Goal: Task Accomplishment & Management: Use online tool/utility

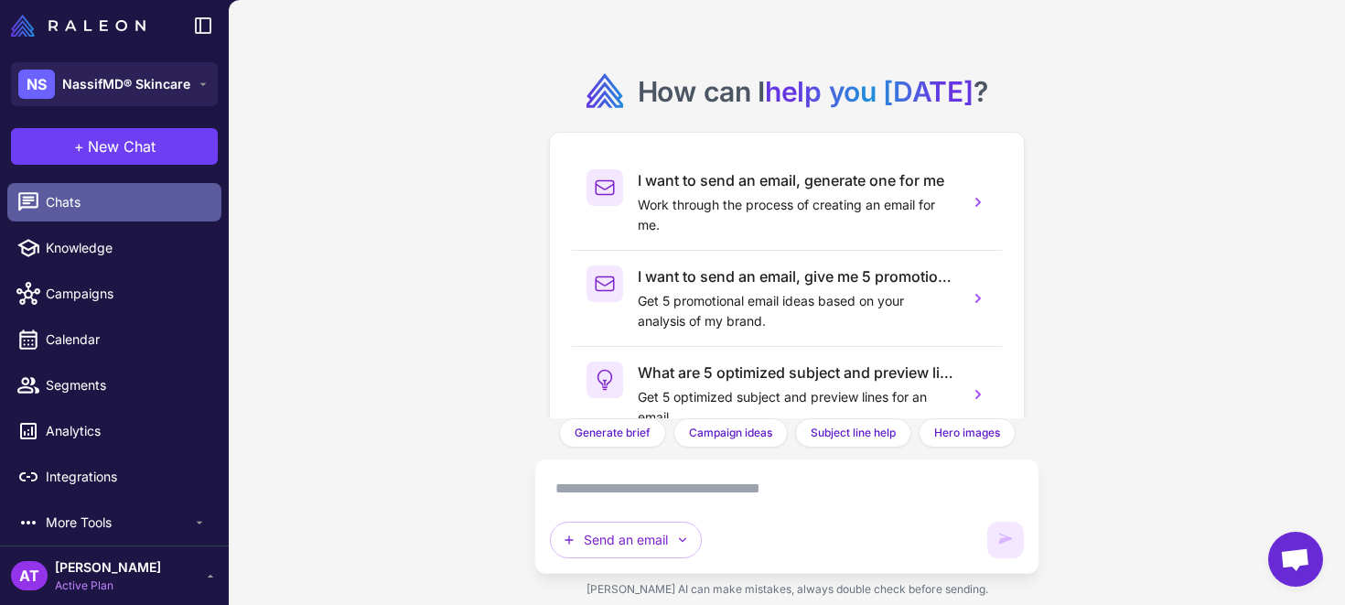
click at [132, 206] on span "Chats" at bounding box center [126, 202] width 161 height 20
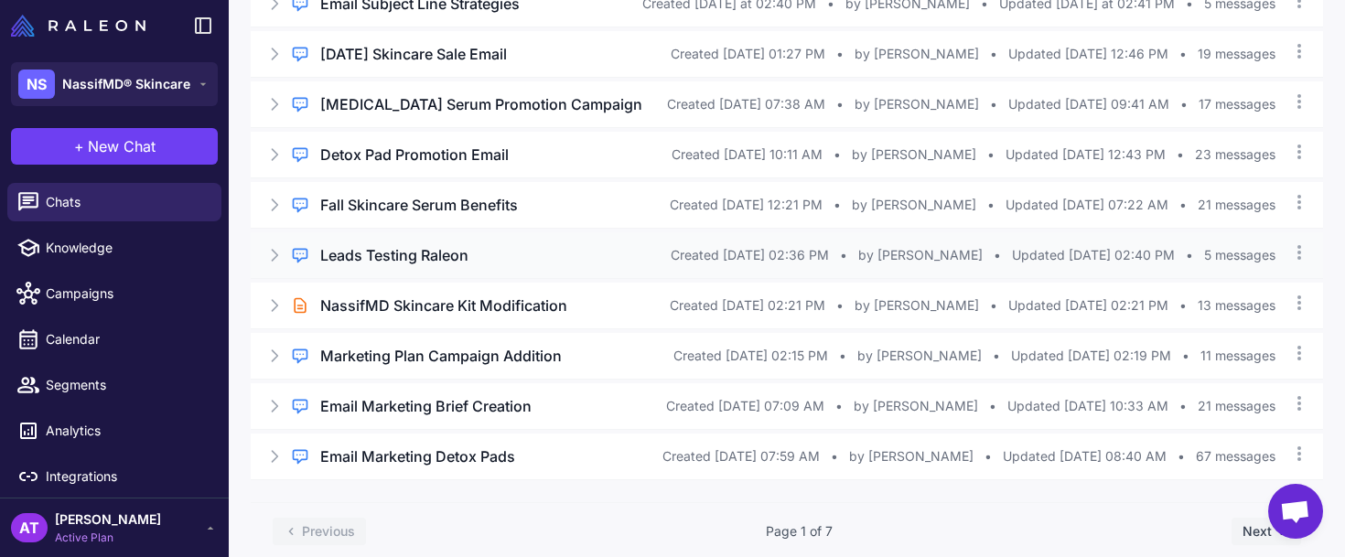
scroll to position [195, 0]
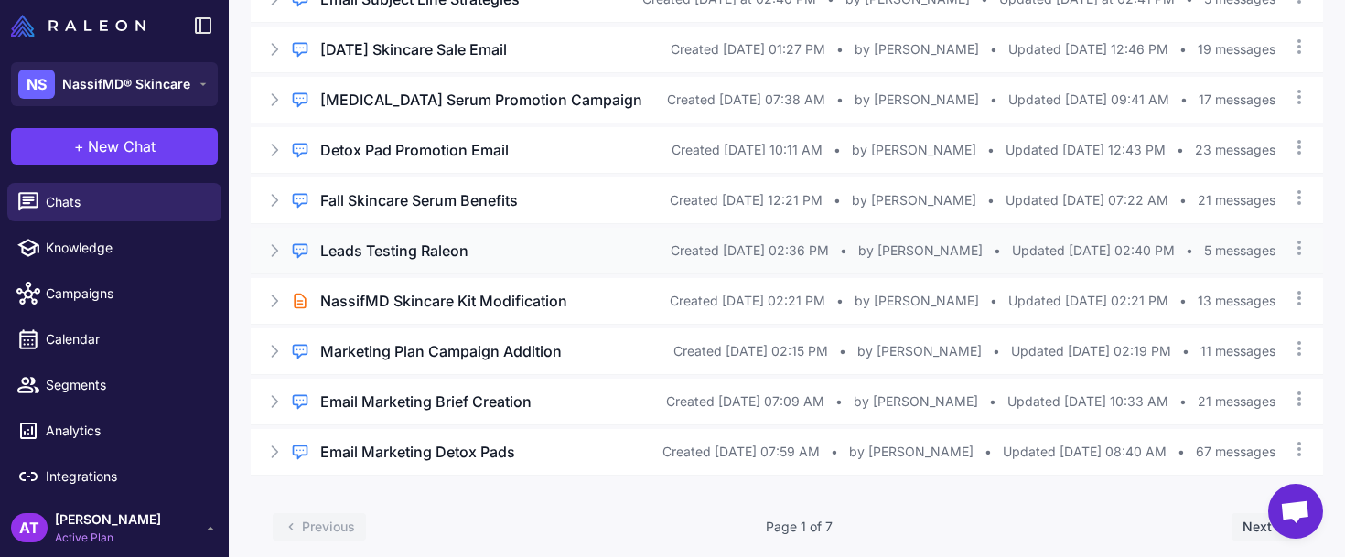
click at [276, 256] on icon at bounding box center [275, 250] width 5 height 11
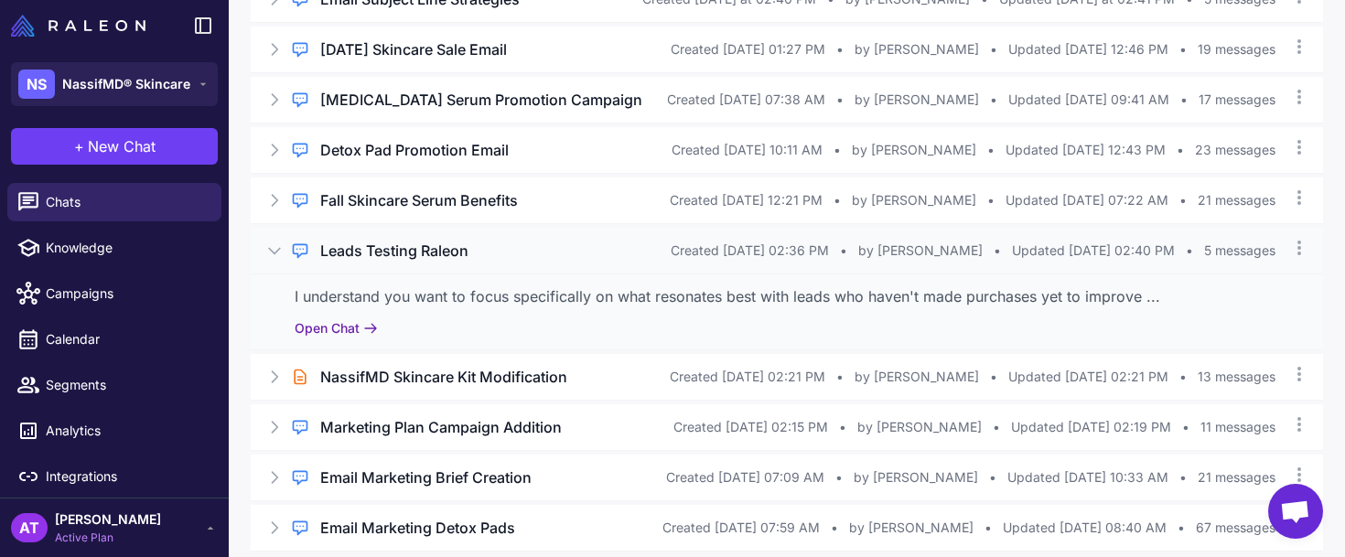
click at [343, 339] on button "Open Chat" at bounding box center [336, 328] width 83 height 20
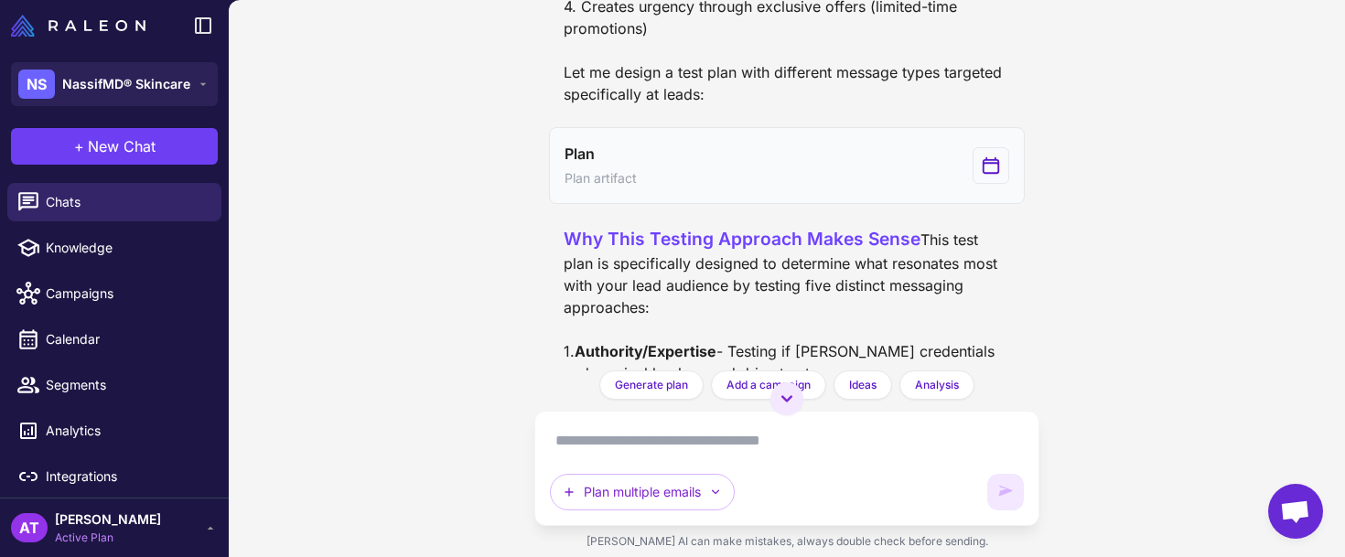
scroll to position [1815, 0]
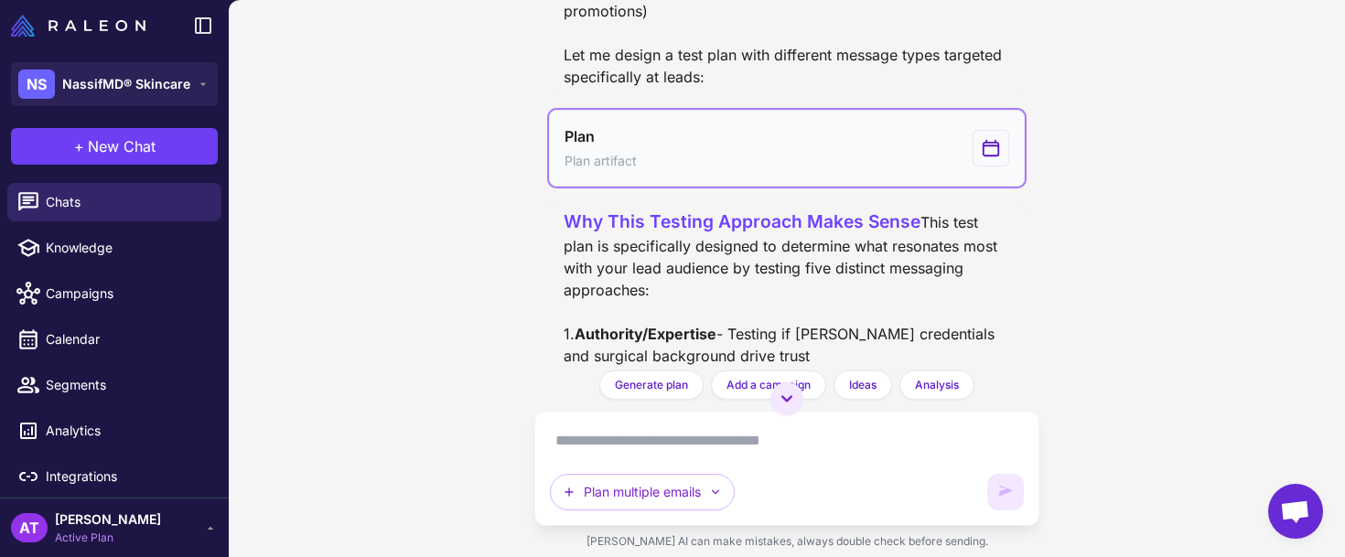
click at [983, 156] on icon "View generated Plan" at bounding box center [991, 149] width 16 height 16
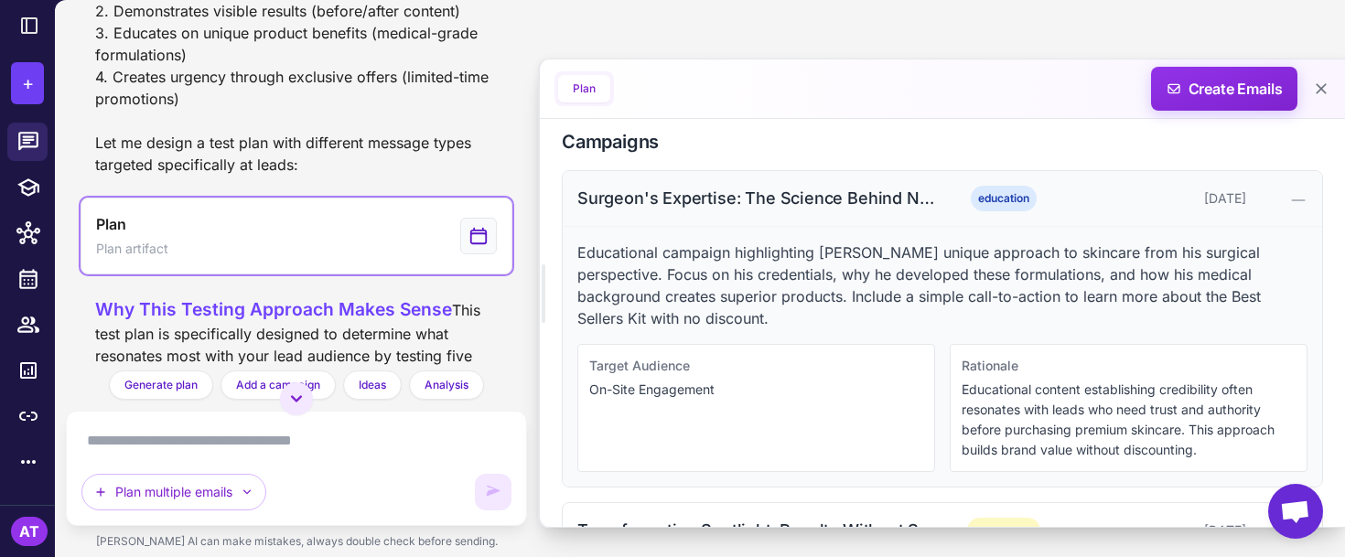
scroll to position [491, 0]
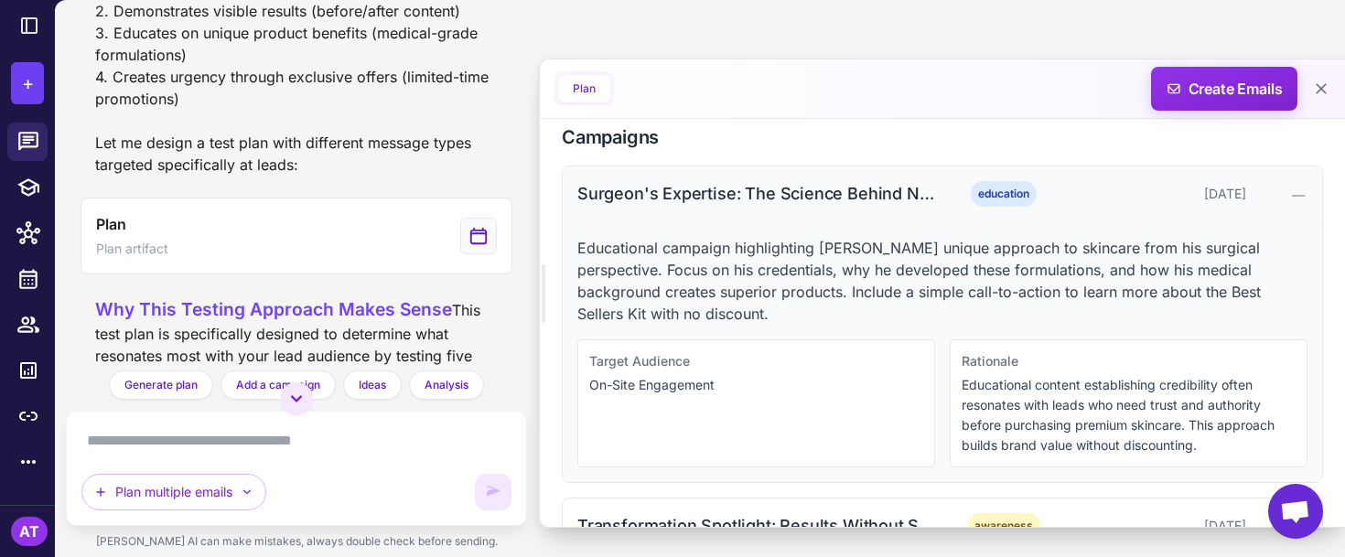
click at [1290, 185] on div at bounding box center [1280, 194] width 54 height 22
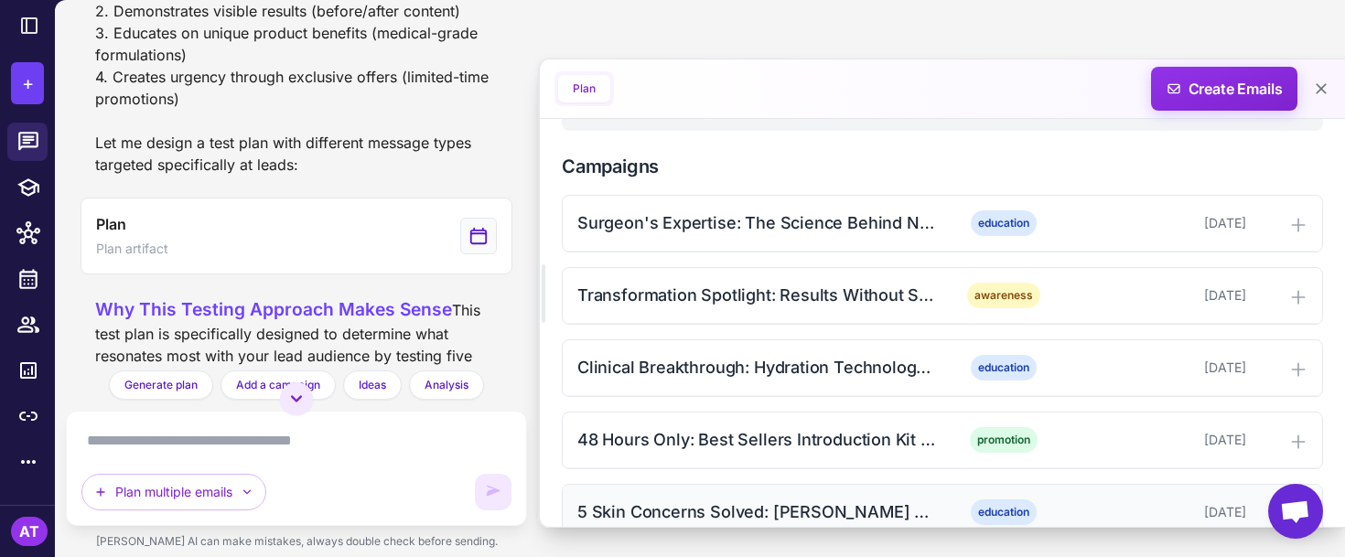
scroll to position [499, 0]
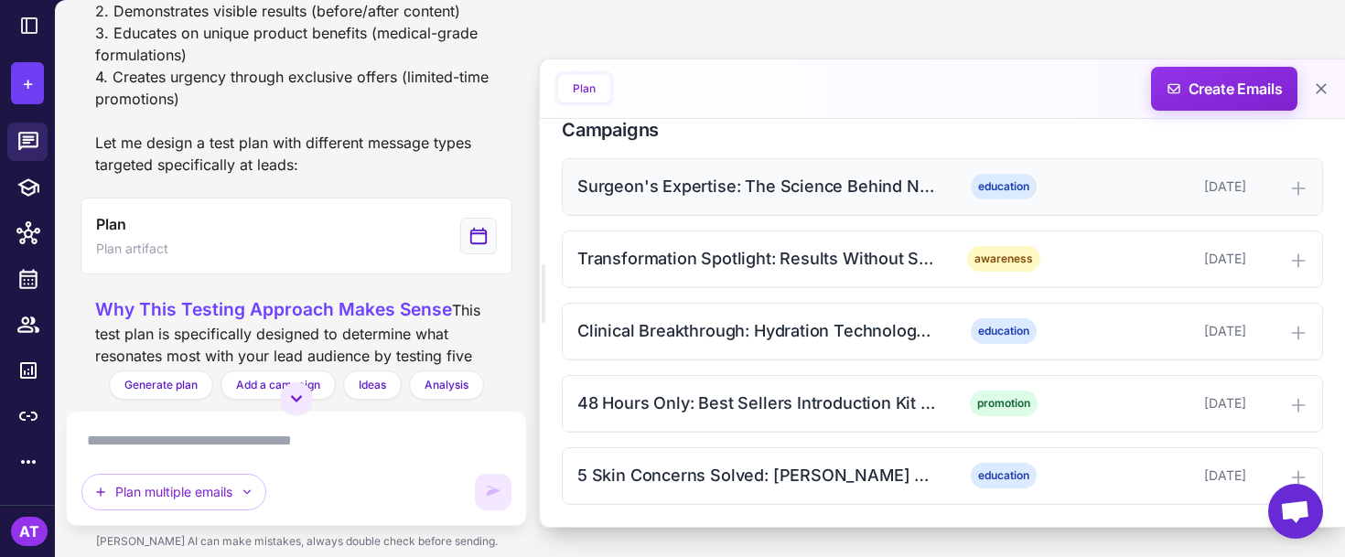
click at [860, 198] on div "Surgeon's Expertise: The Science Behind NassifMD" at bounding box center [757, 186] width 361 height 25
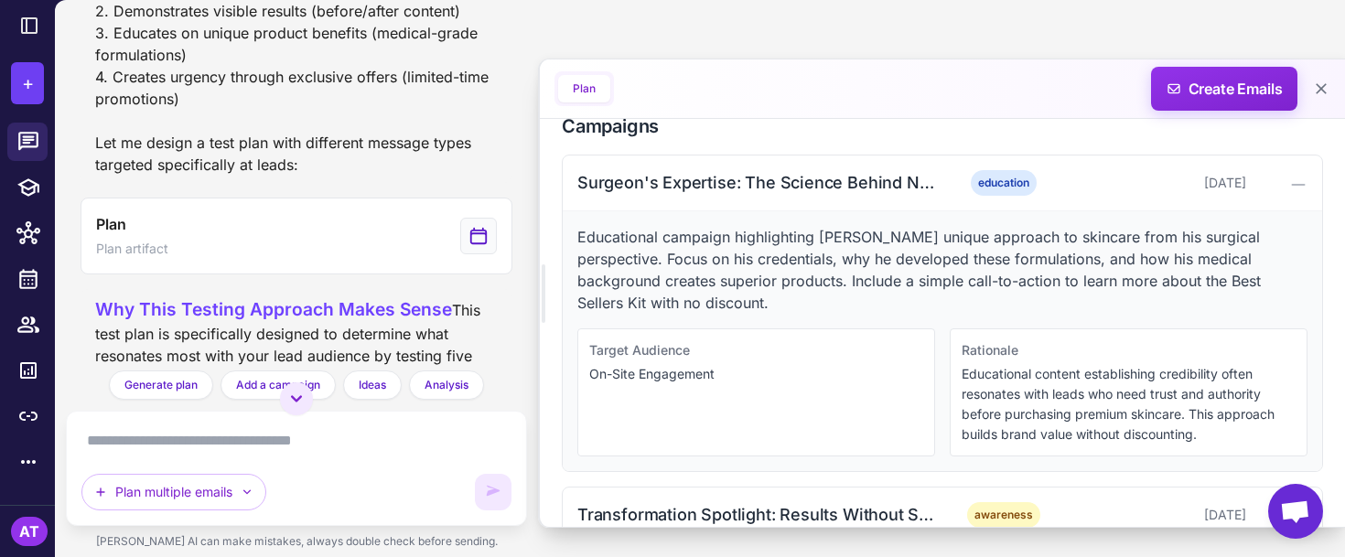
scroll to position [456, 0]
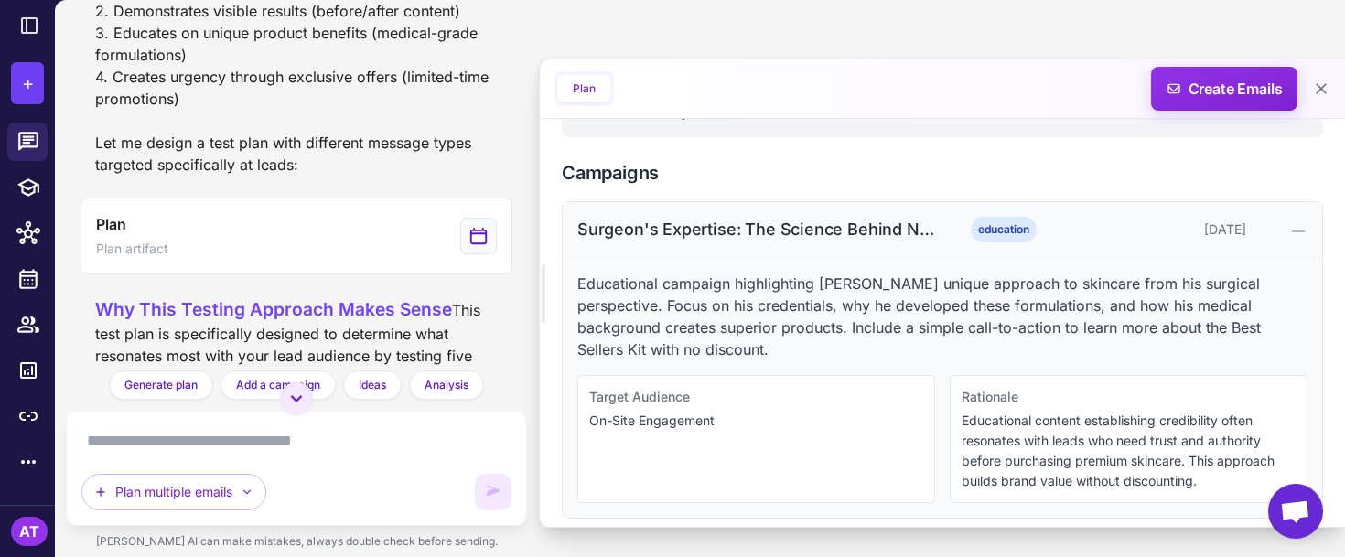
click at [853, 231] on div "Surgeon's Expertise: The Science Behind NassifMD" at bounding box center [757, 229] width 361 height 25
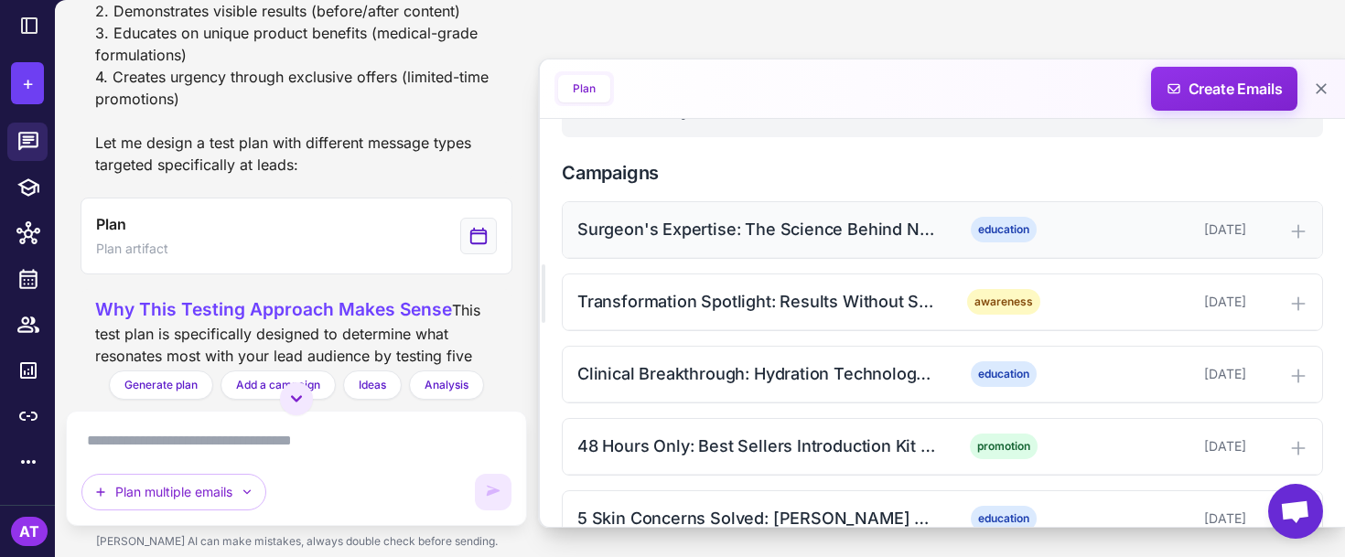
click at [842, 231] on div "Surgeon's Expertise: The Science Behind NassifMD" at bounding box center [757, 229] width 361 height 25
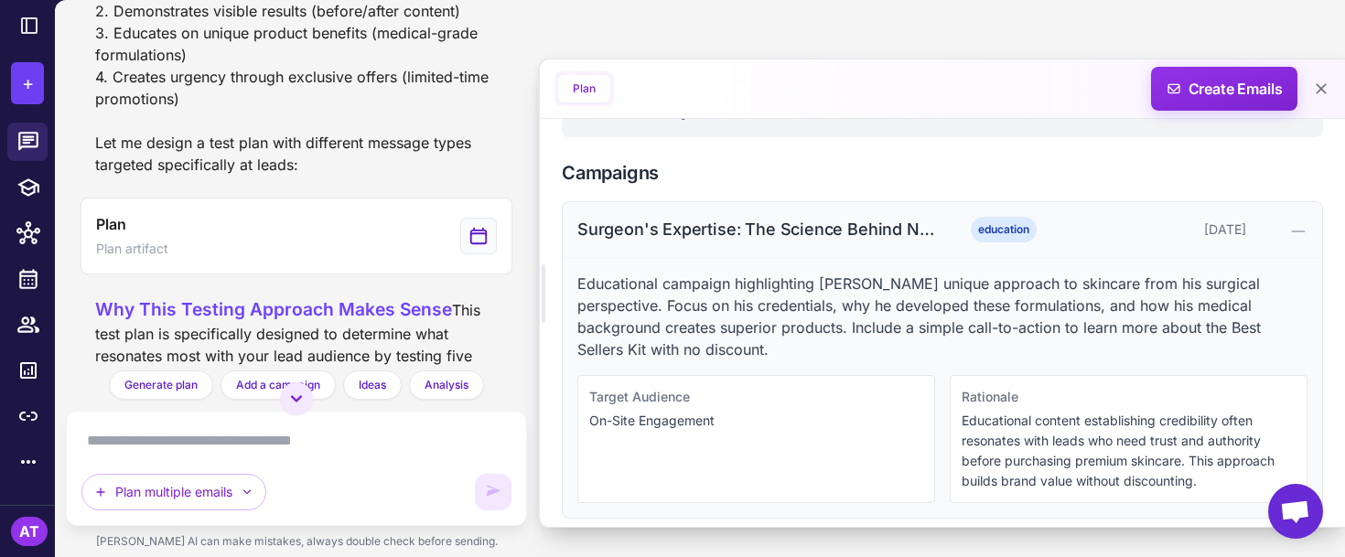
click at [918, 238] on div "Surgeon's Expertise: The Science Behind NassifMD" at bounding box center [757, 229] width 361 height 25
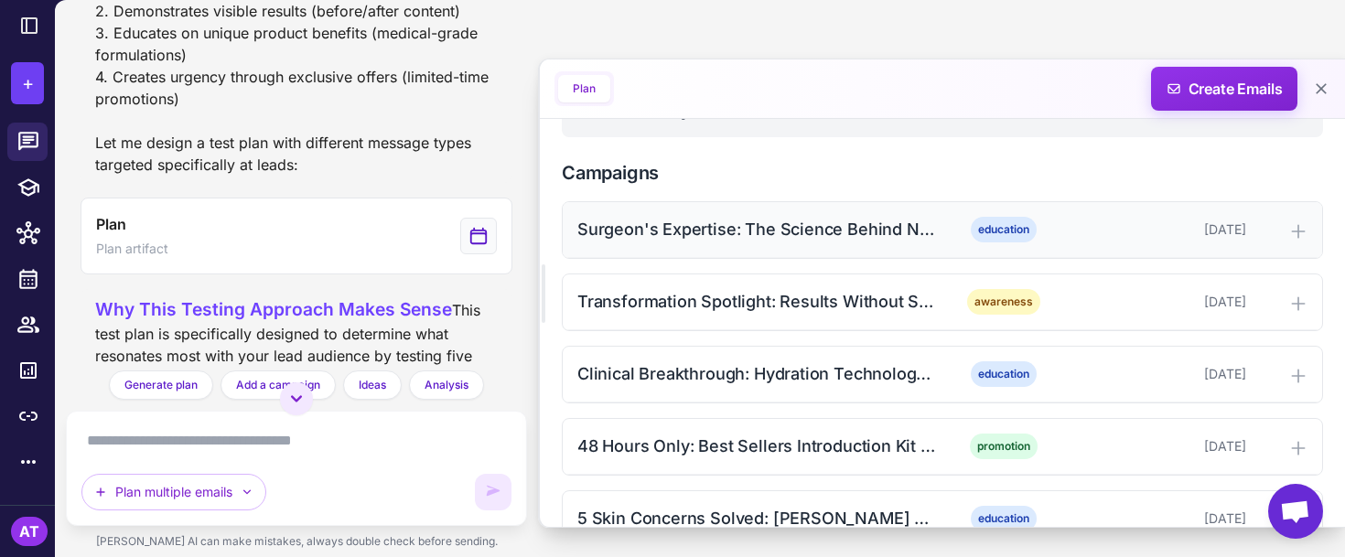
scroll to position [499, 0]
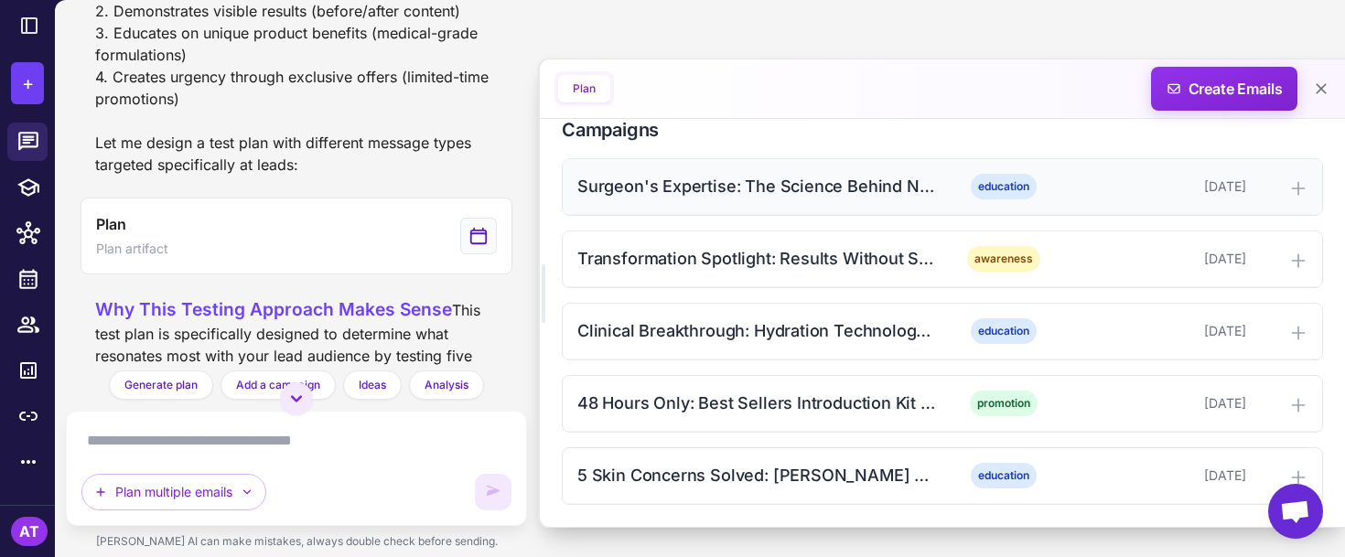
click at [1292, 183] on icon at bounding box center [1298, 188] width 12 height 12
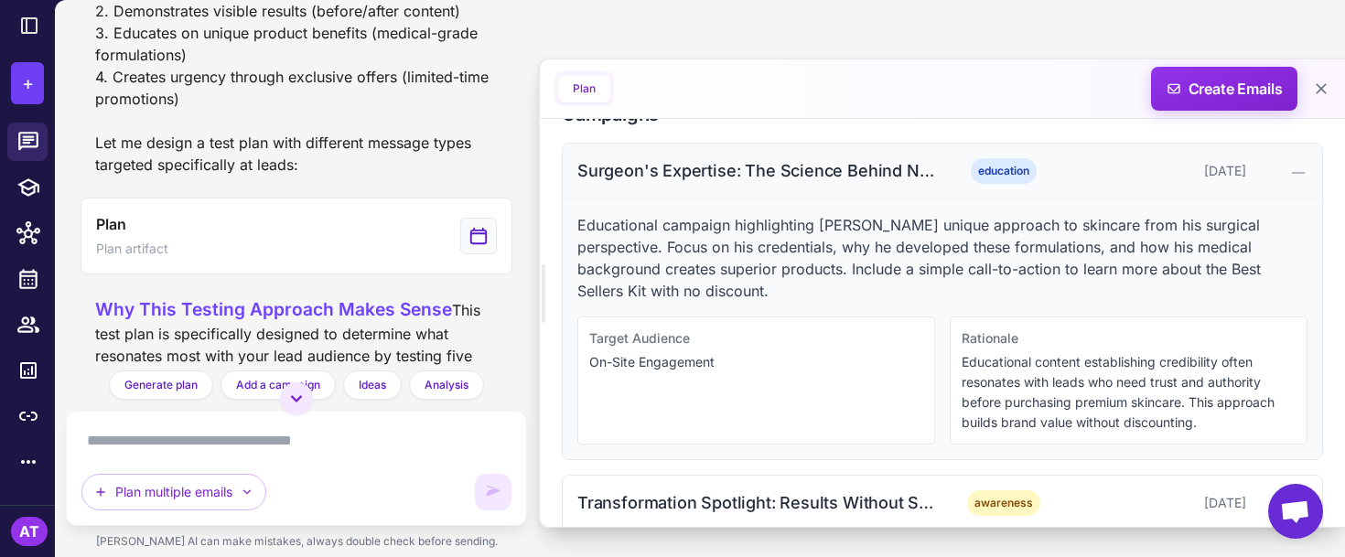
scroll to position [500, 0]
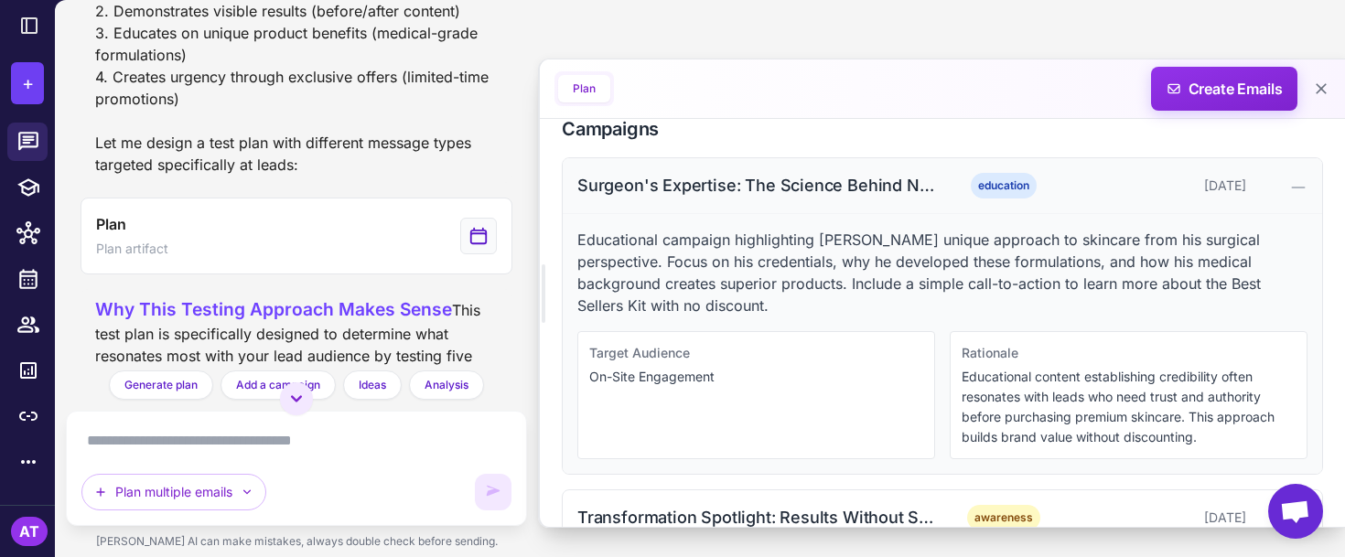
click at [1289, 178] on icon at bounding box center [1298, 187] width 18 height 18
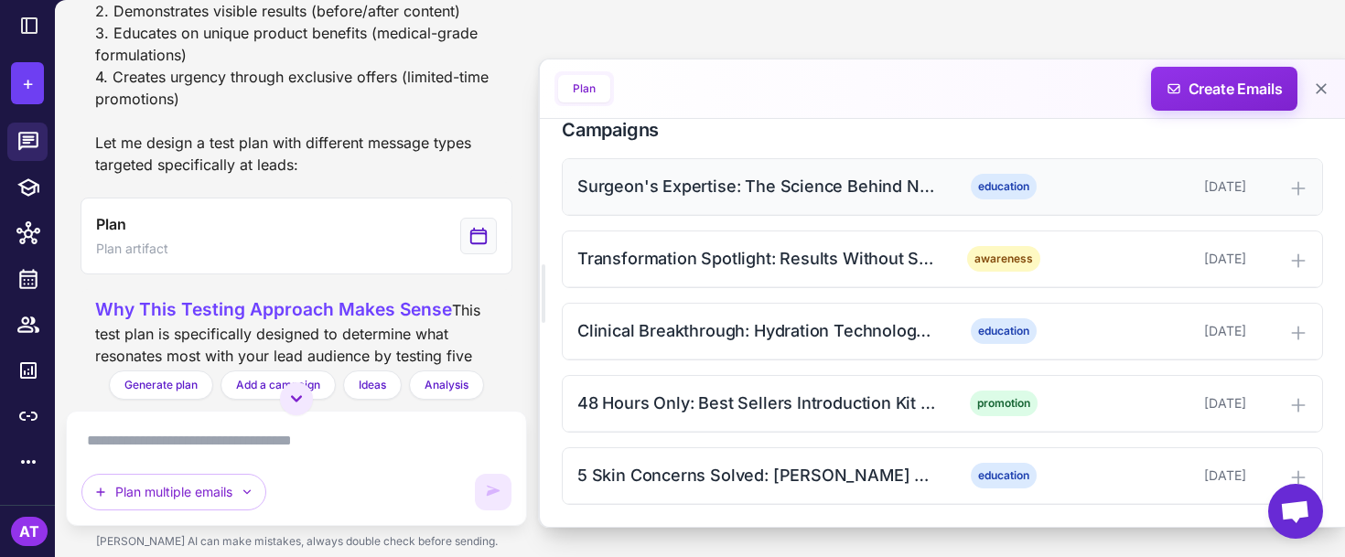
scroll to position [499, 0]
click at [1177, 81] on icon at bounding box center [1174, 89] width 16 height 16
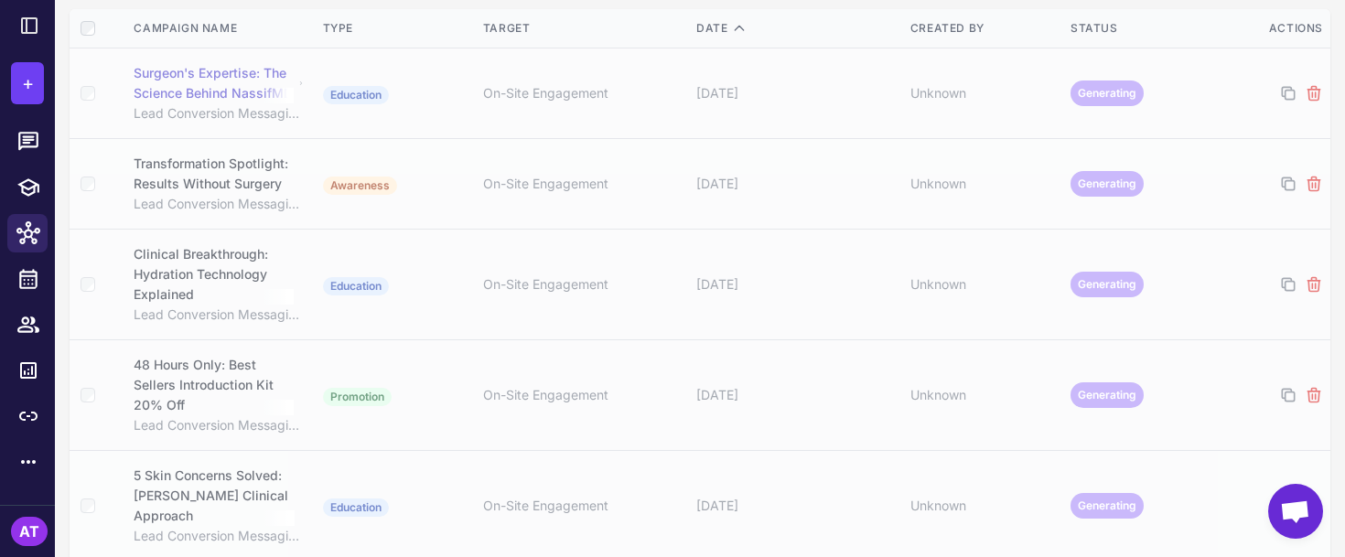
scroll to position [289, 0]
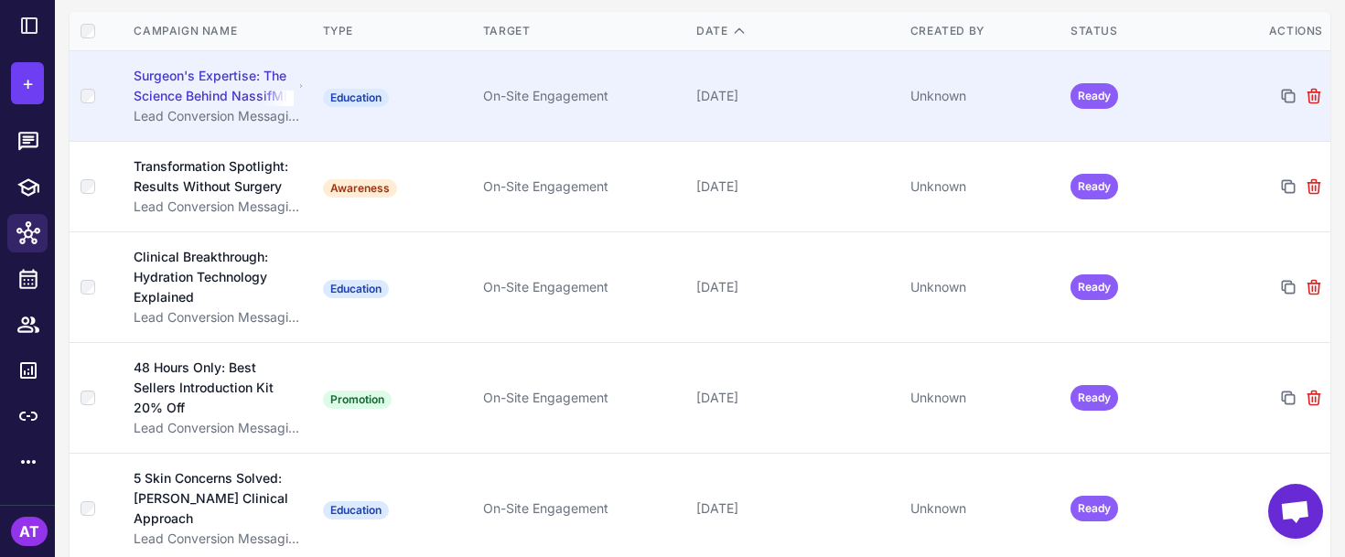
click at [860, 120] on td "[DATE]" at bounding box center [796, 96] width 214 height 91
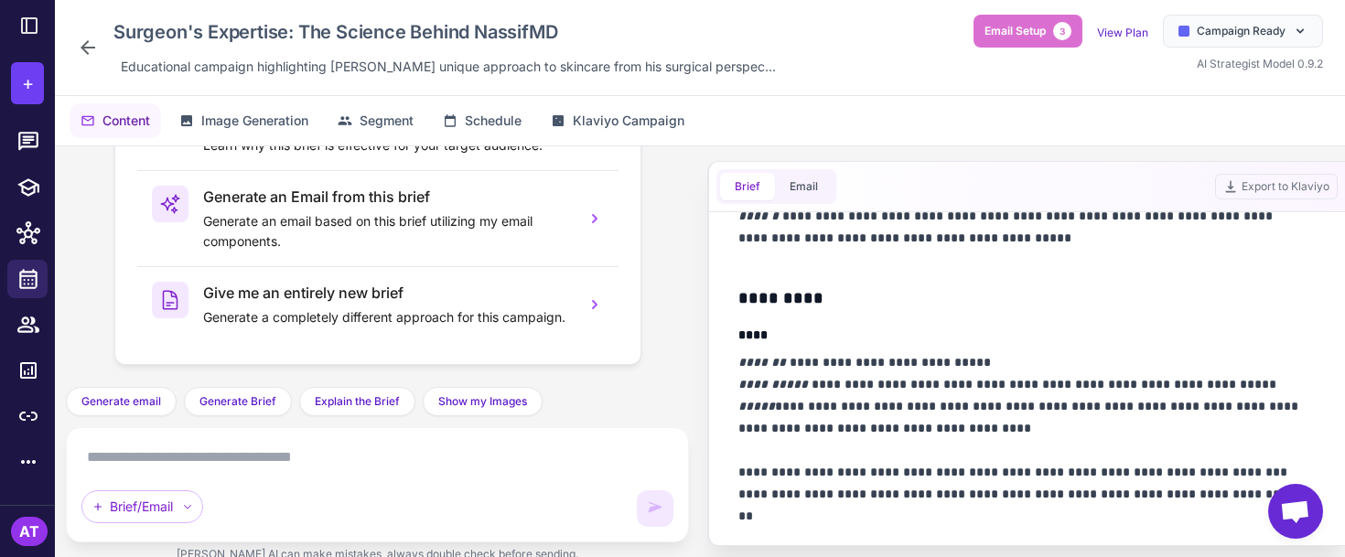
scroll to position [242, 0]
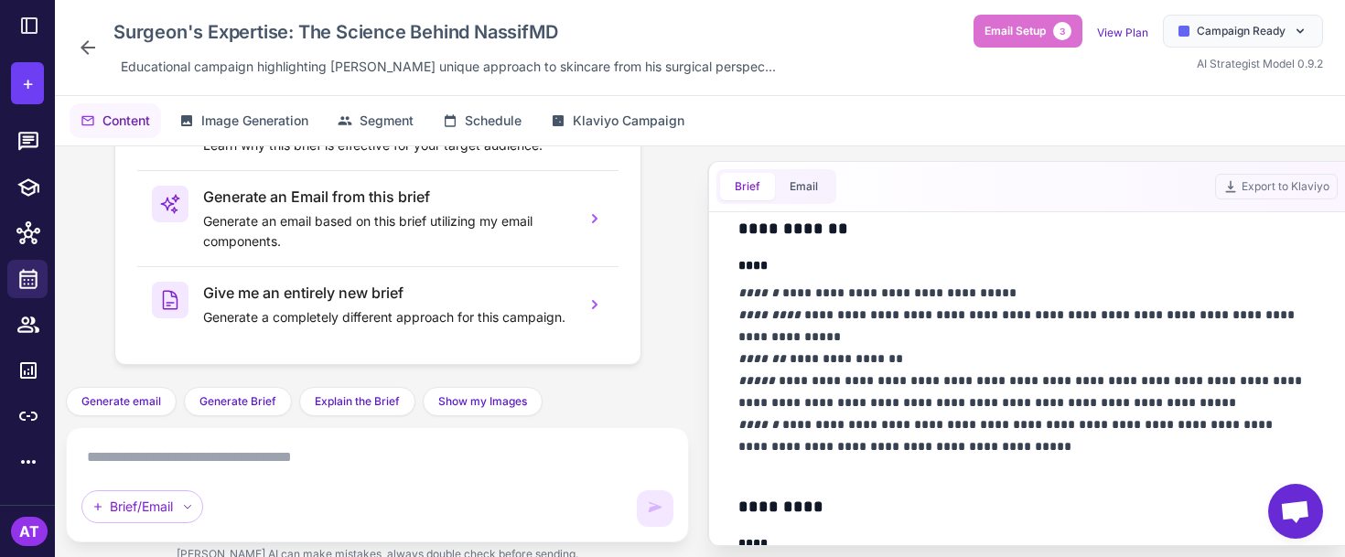
click at [91, 48] on icon at bounding box center [88, 48] width 22 height 22
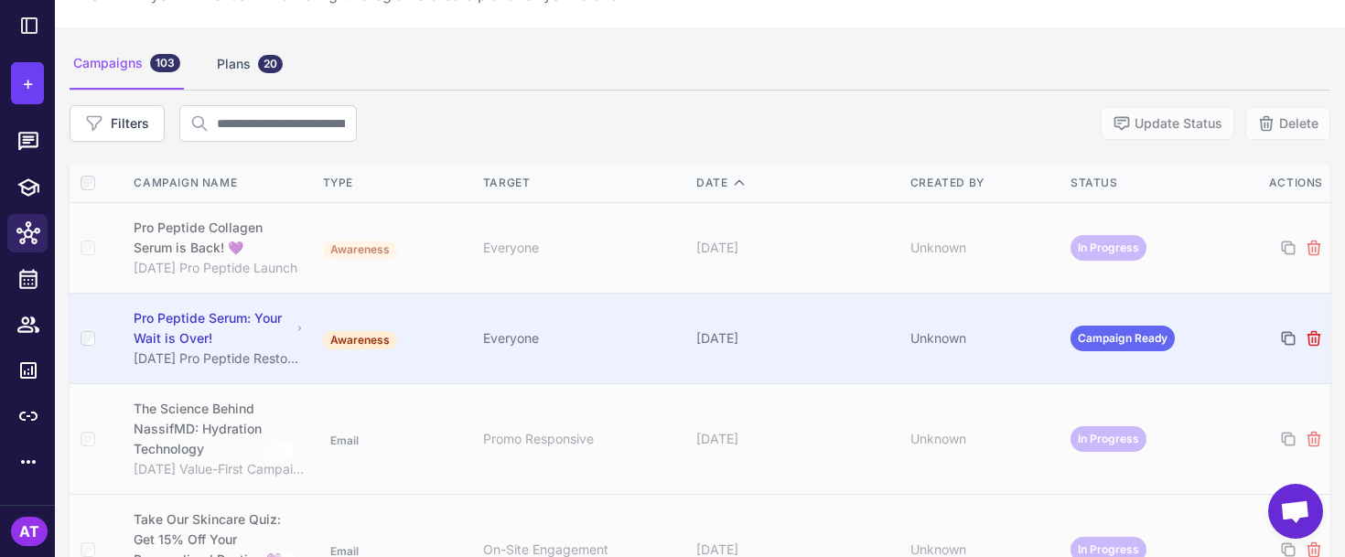
scroll to position [54, 0]
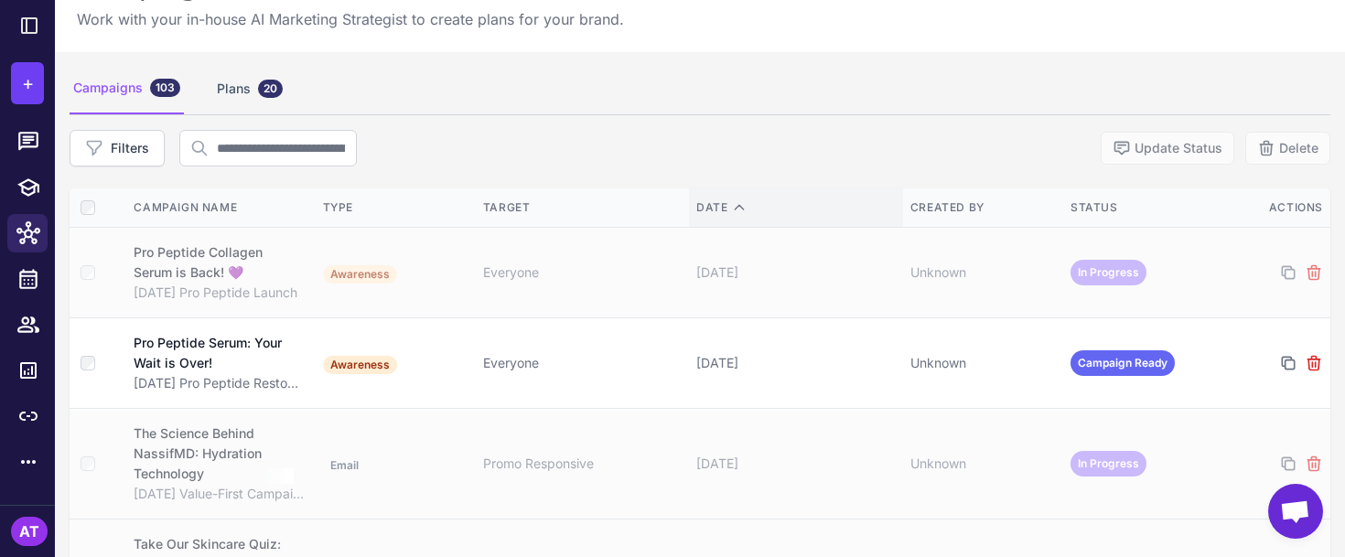
click at [719, 203] on div "Date" at bounding box center [795, 207] width 199 height 16
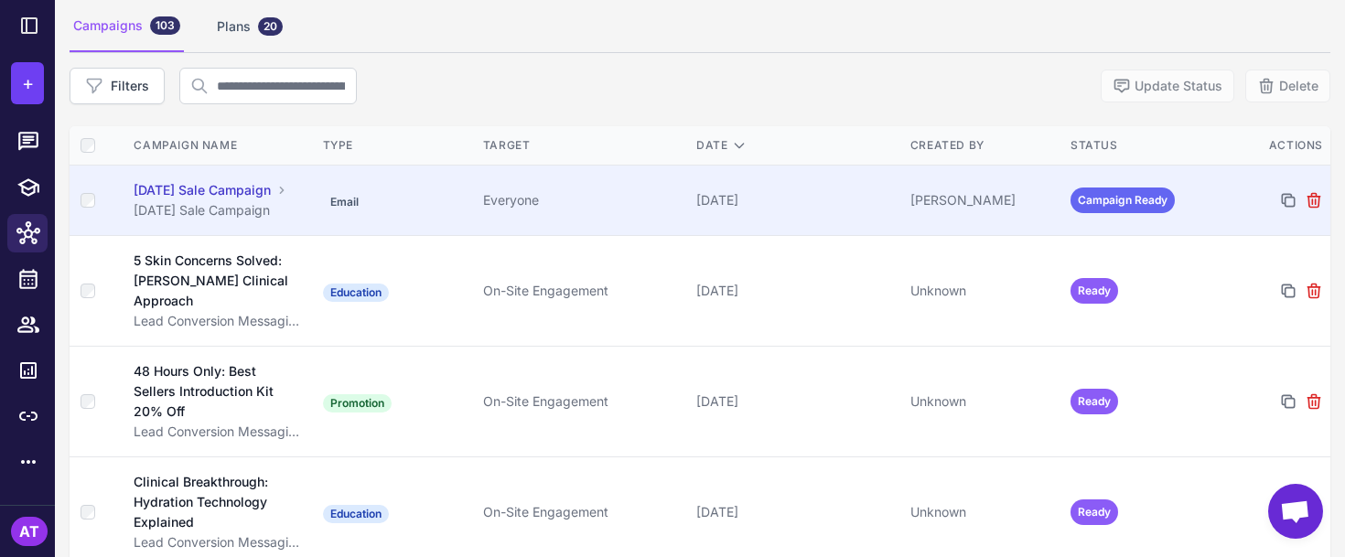
scroll to position [89, 0]
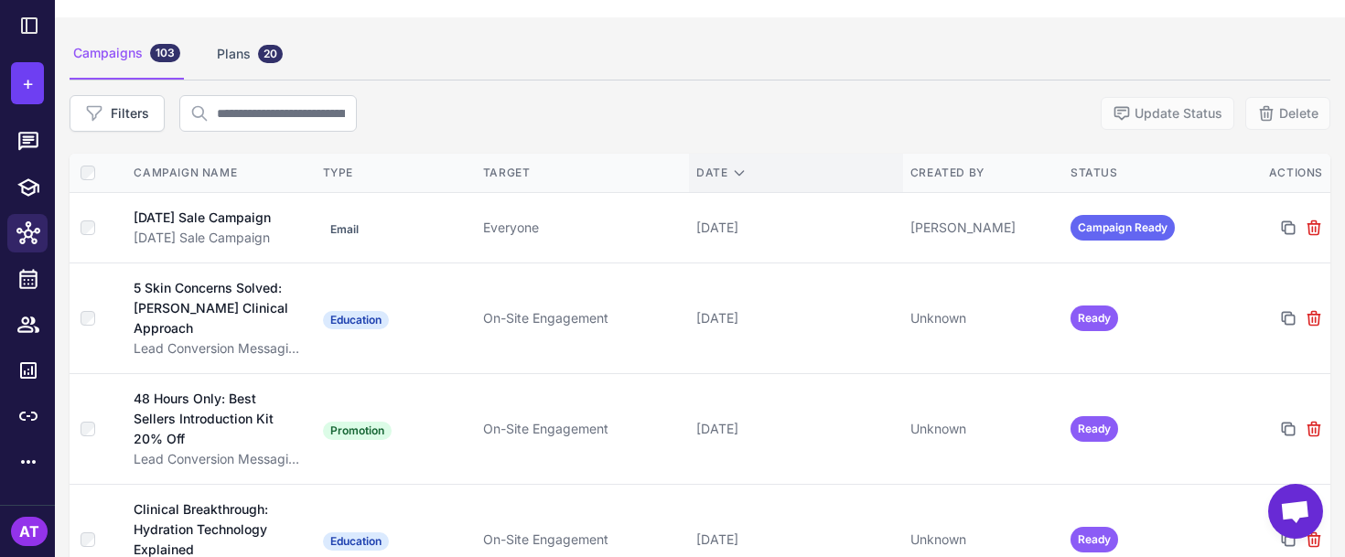
click at [733, 164] on th "Date" at bounding box center [796, 173] width 214 height 39
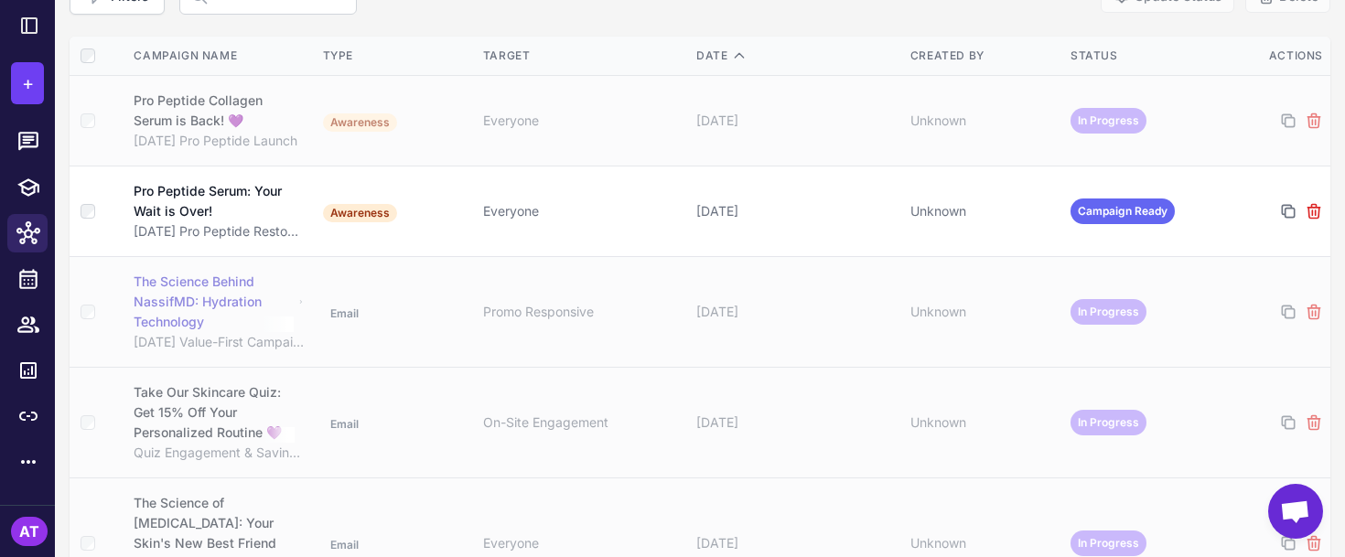
scroll to position [203, 0]
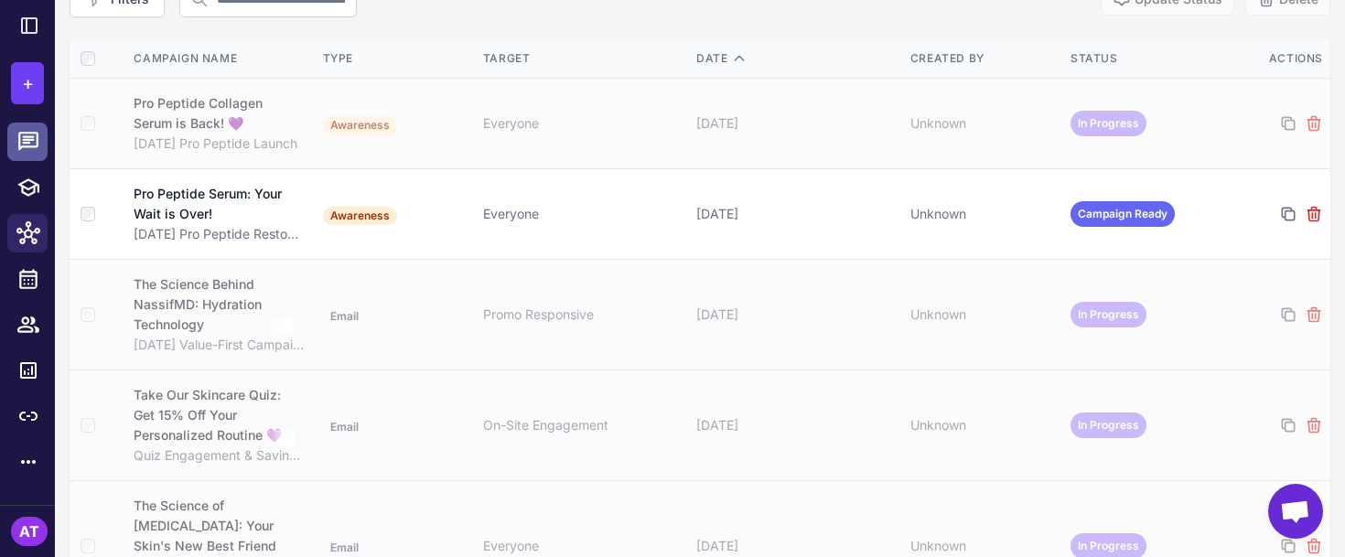
click at [36, 135] on icon at bounding box center [28, 142] width 24 height 24
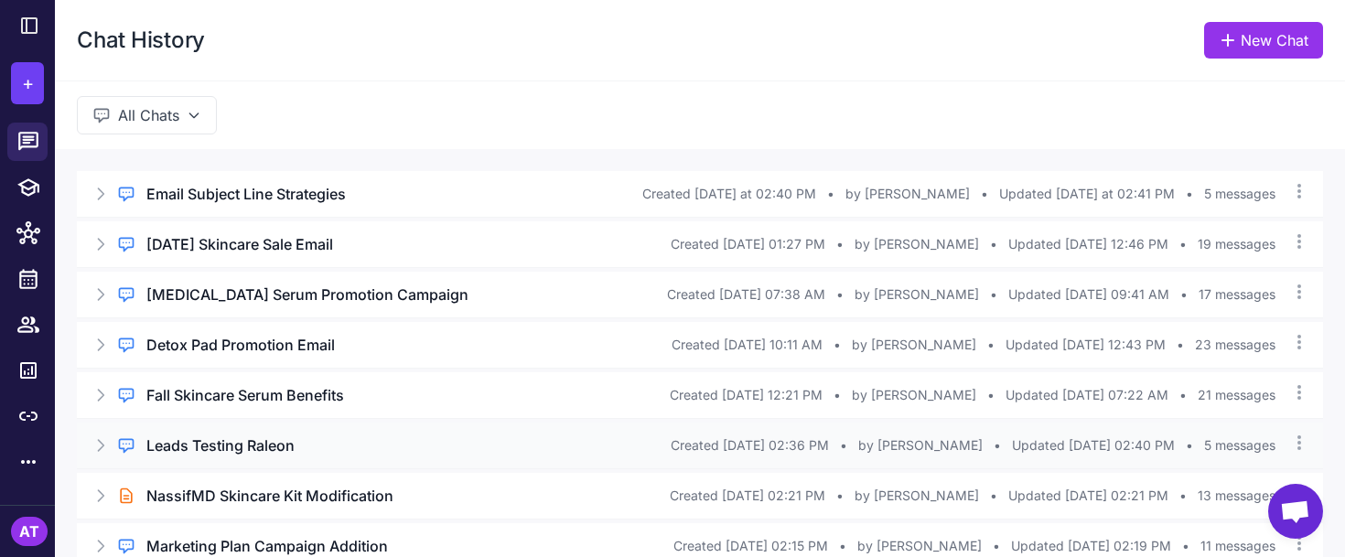
click at [103, 444] on icon at bounding box center [100, 445] width 18 height 18
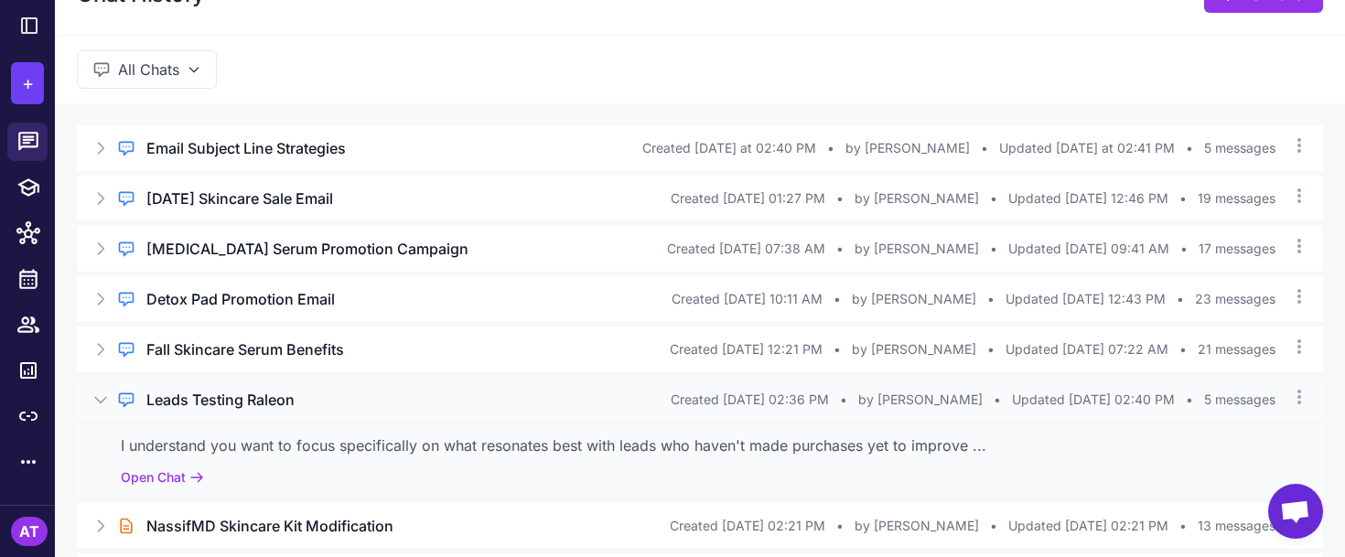
scroll to position [54, 0]
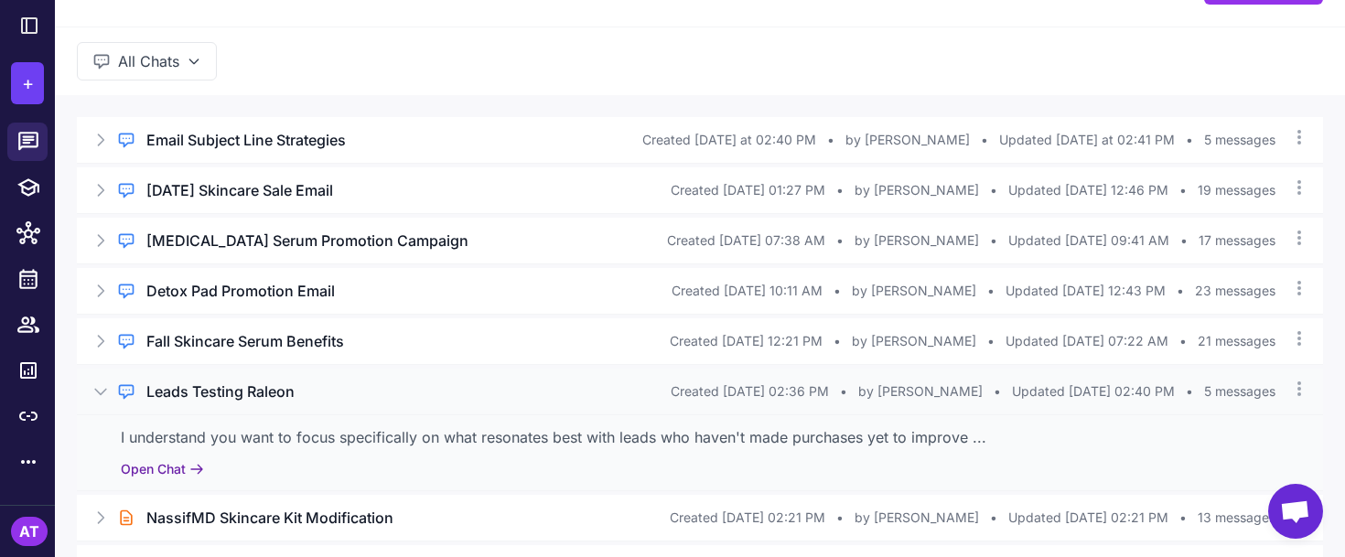
click at [189, 463] on button "Open Chat" at bounding box center [162, 469] width 83 height 20
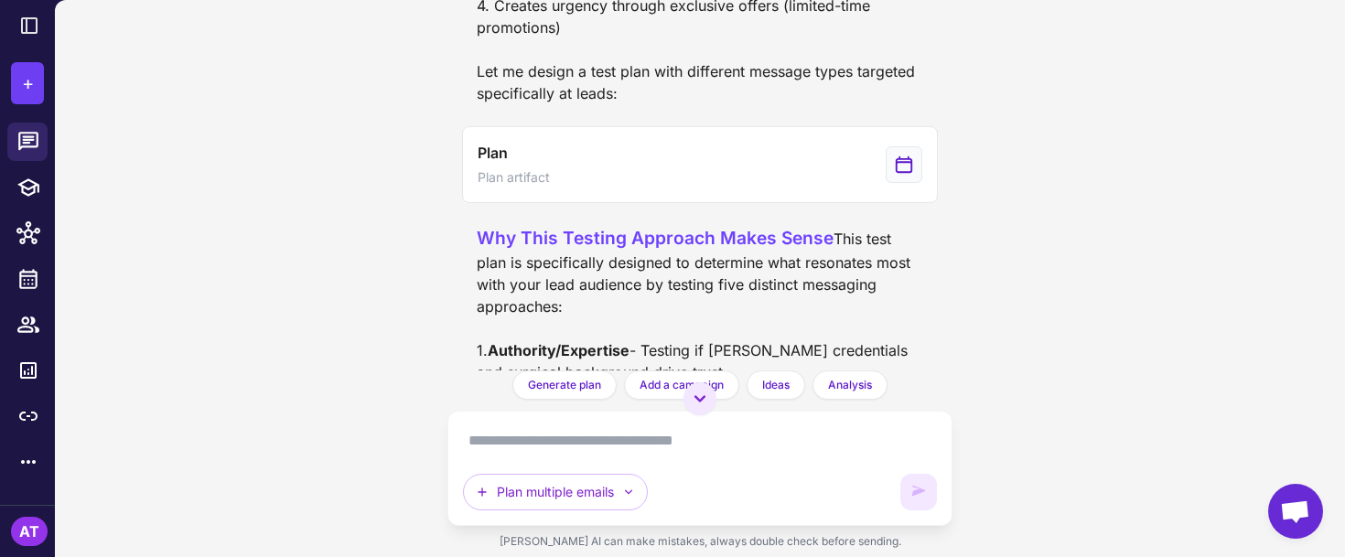
scroll to position [1711, 0]
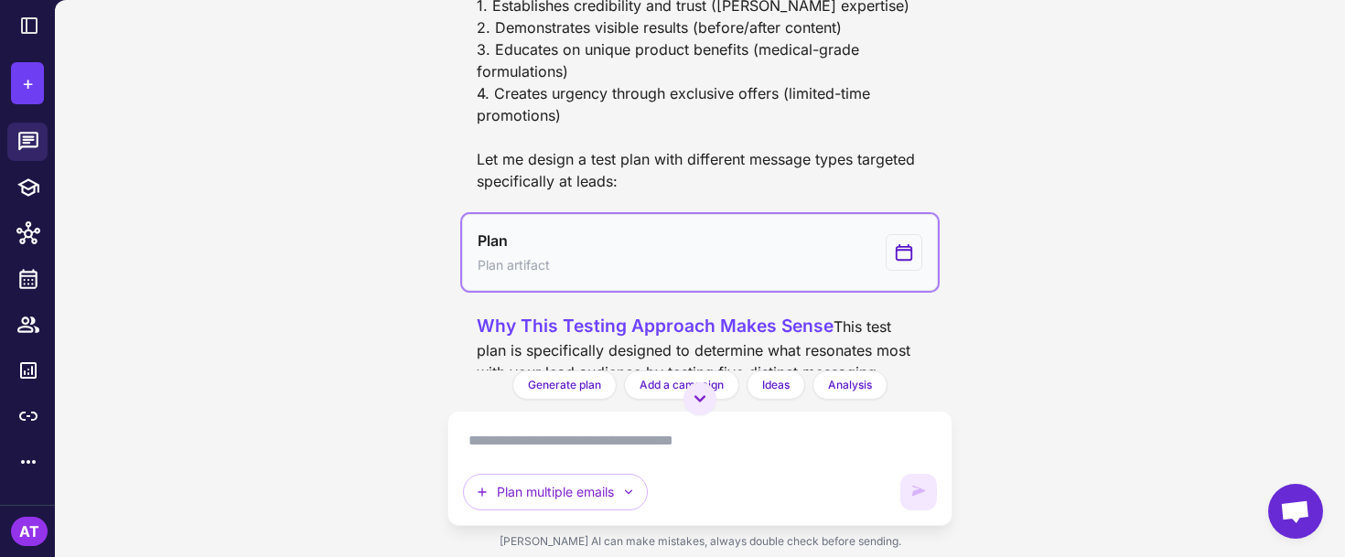
click at [894, 264] on icon "View generated Plan" at bounding box center [904, 253] width 20 height 22
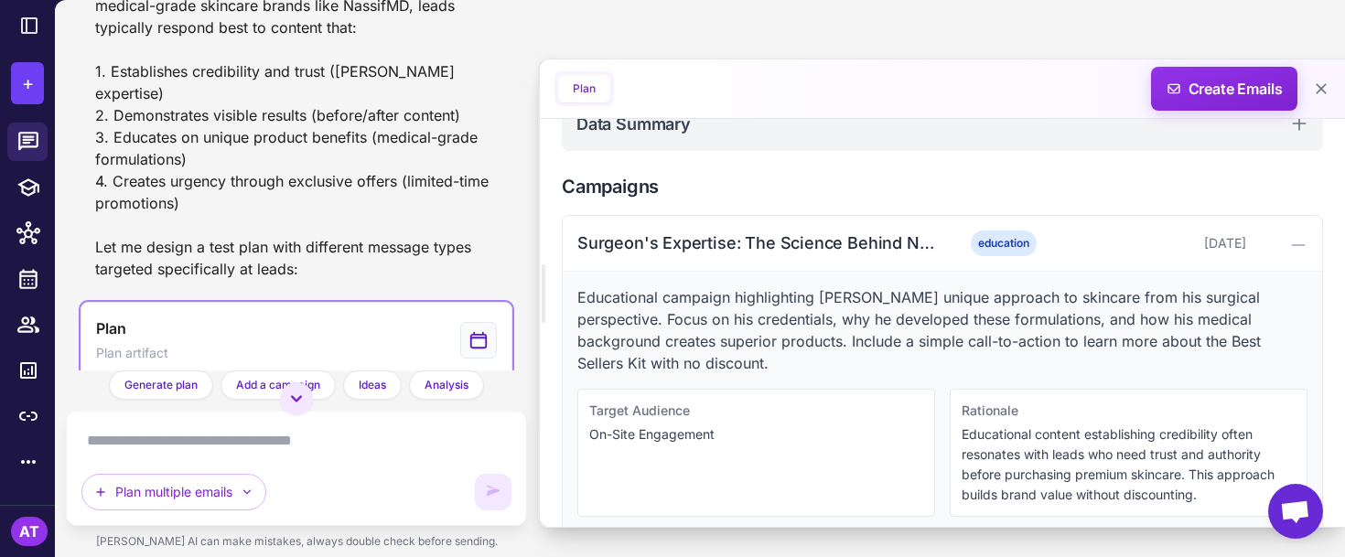
scroll to position [67, 0]
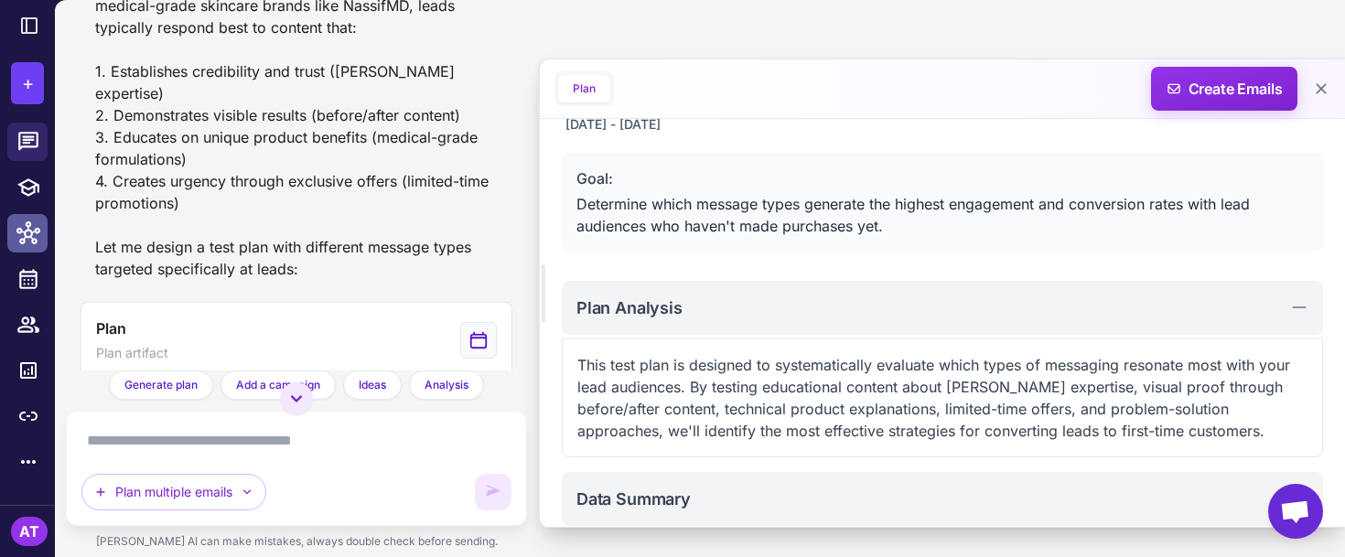
click at [32, 232] on icon at bounding box center [28, 232] width 24 height 23
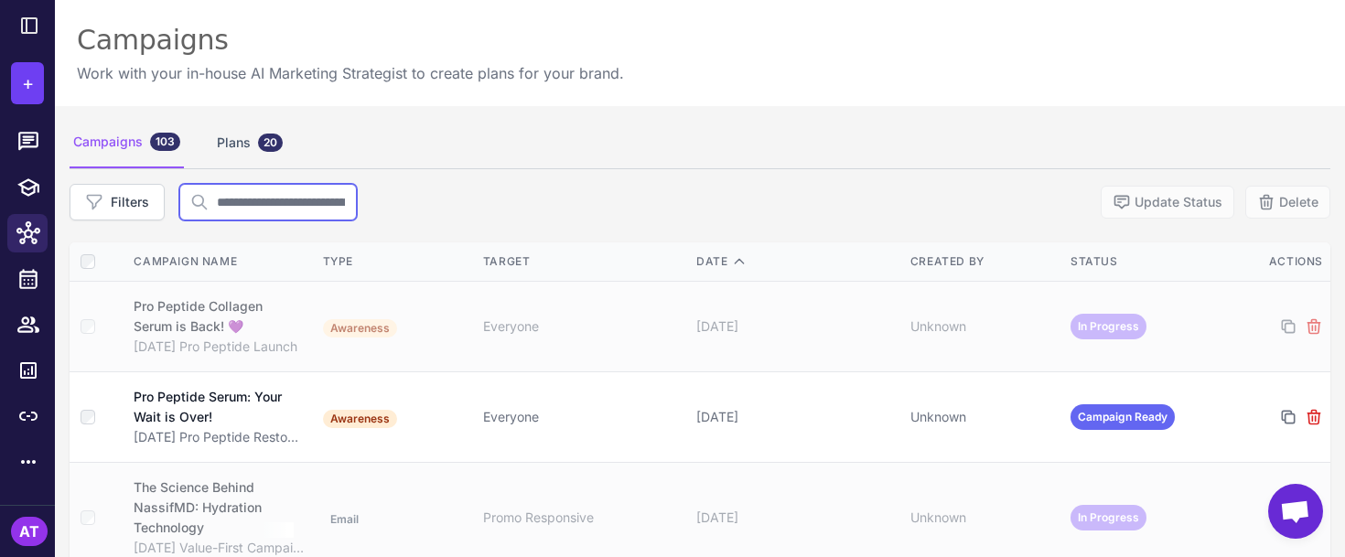
click at [307, 203] on input "text" at bounding box center [267, 202] width 177 height 37
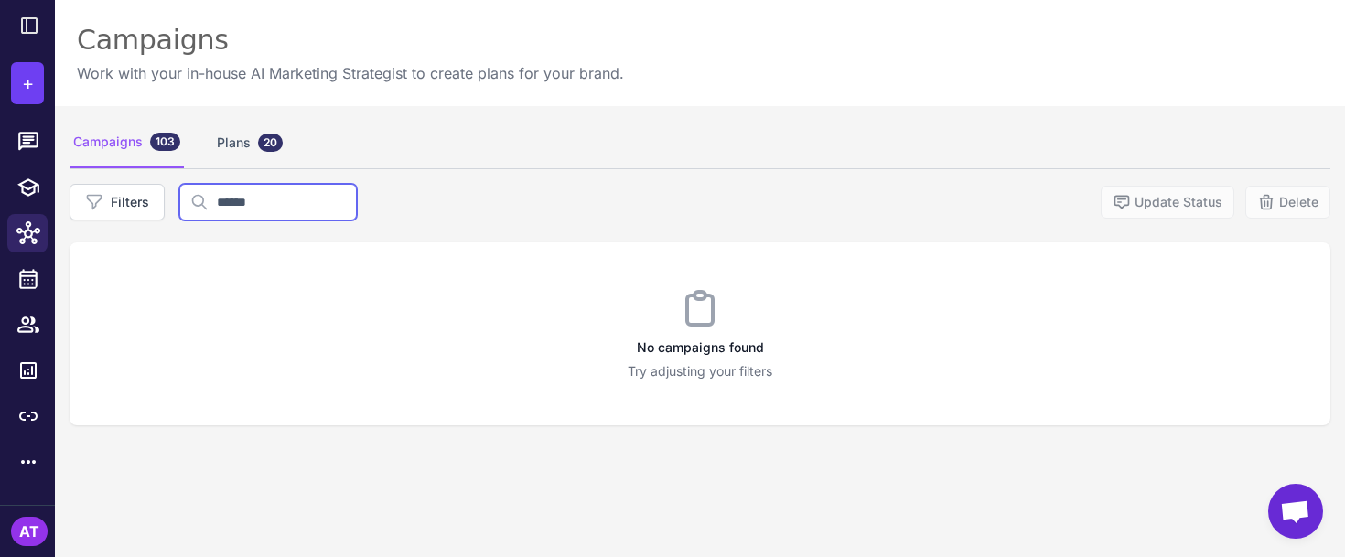
type input "*****"
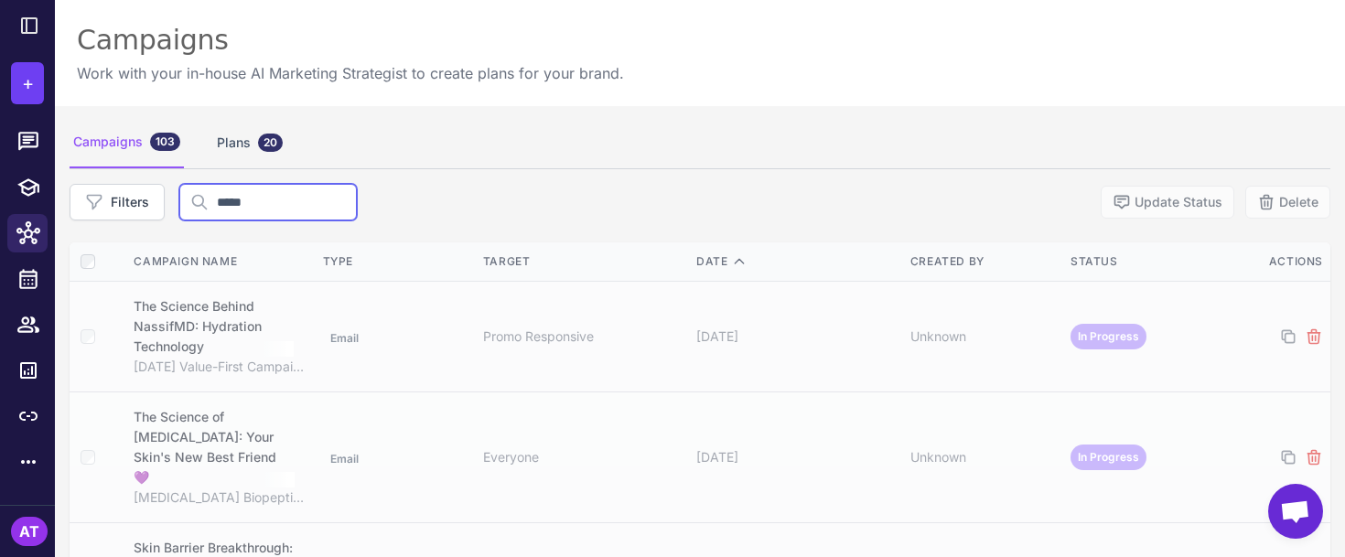
click at [315, 197] on input "*****" at bounding box center [267, 202] width 177 height 37
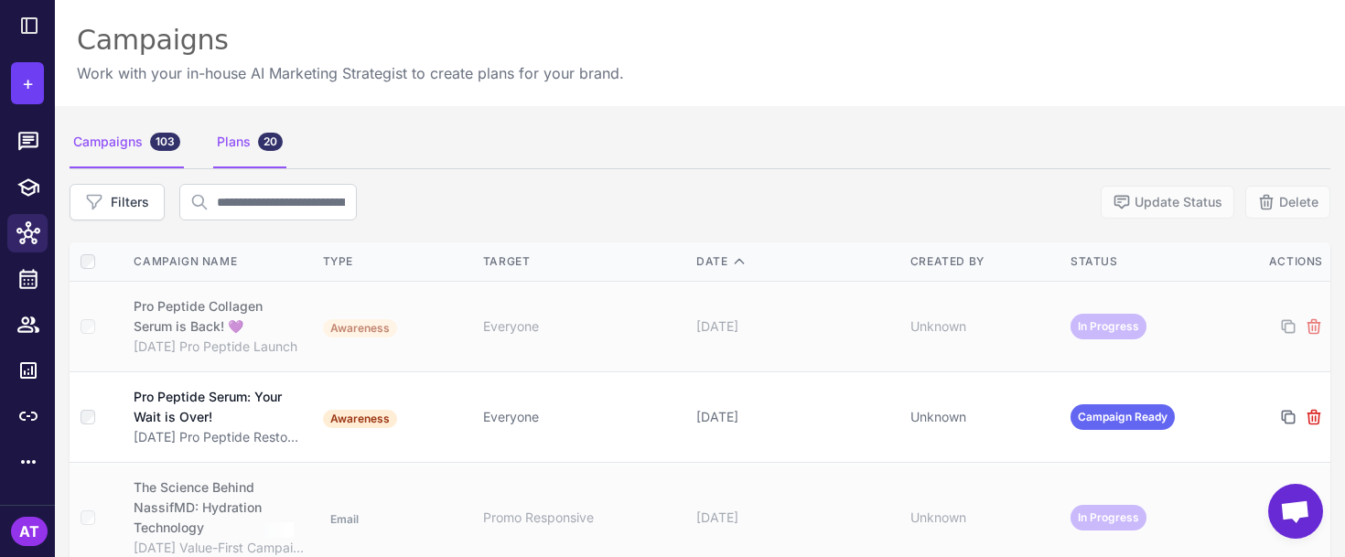
click at [231, 138] on div "Plans 20" at bounding box center [249, 142] width 73 height 51
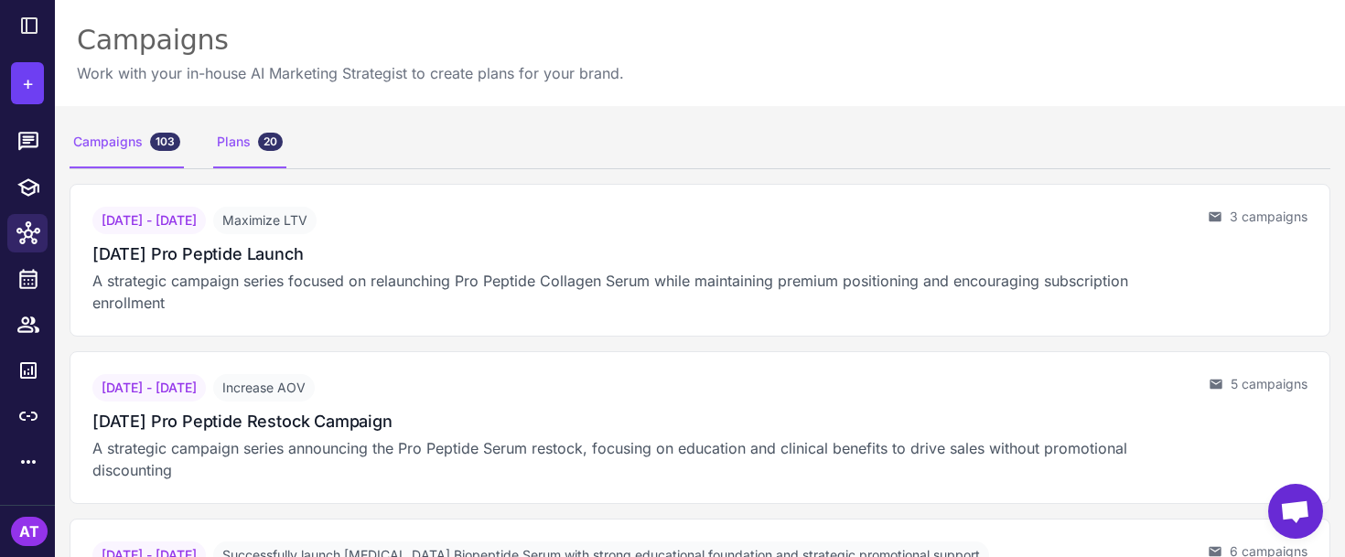
click at [125, 144] on div "Campaigns 103" at bounding box center [127, 142] width 114 height 51
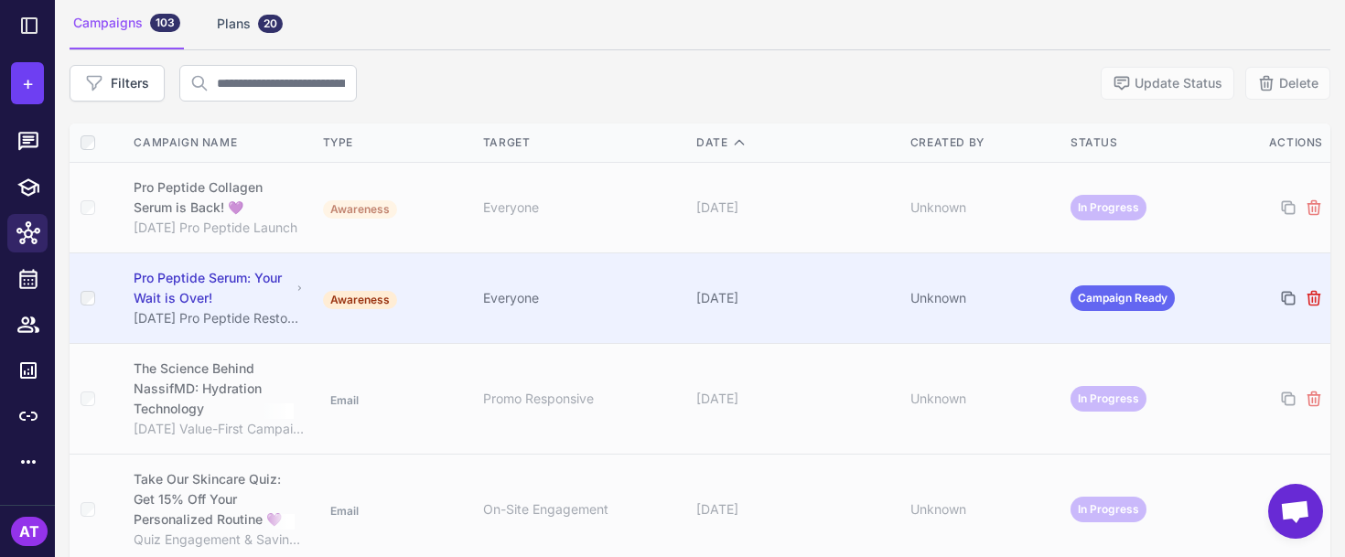
scroll to position [113, 0]
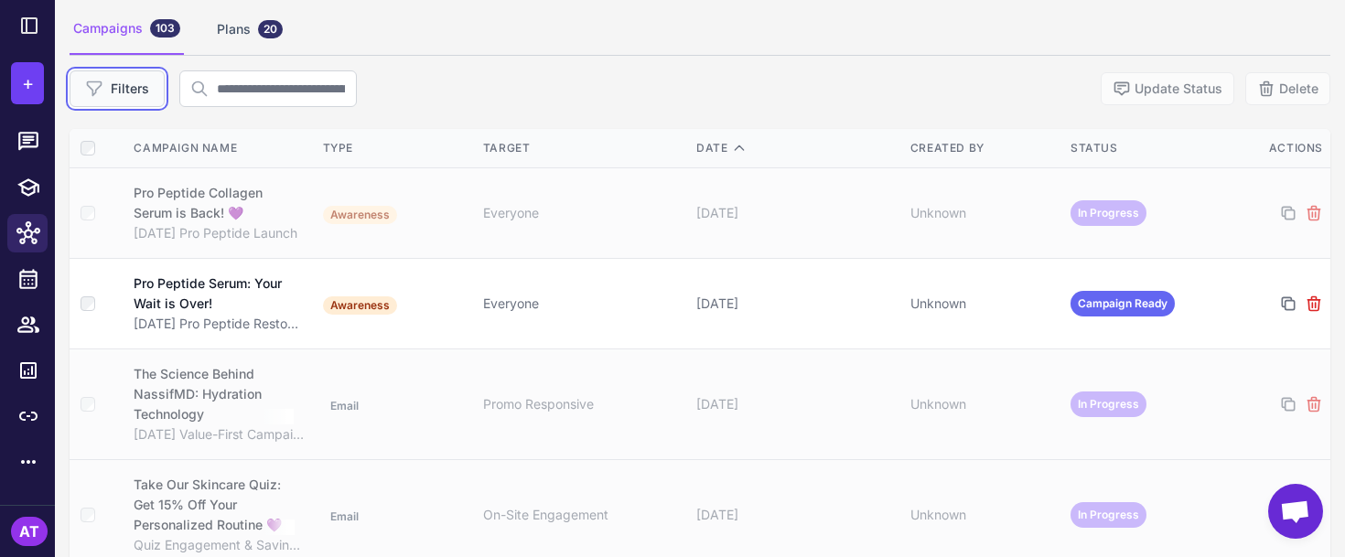
click at [132, 89] on button "Filters" at bounding box center [117, 88] width 95 height 37
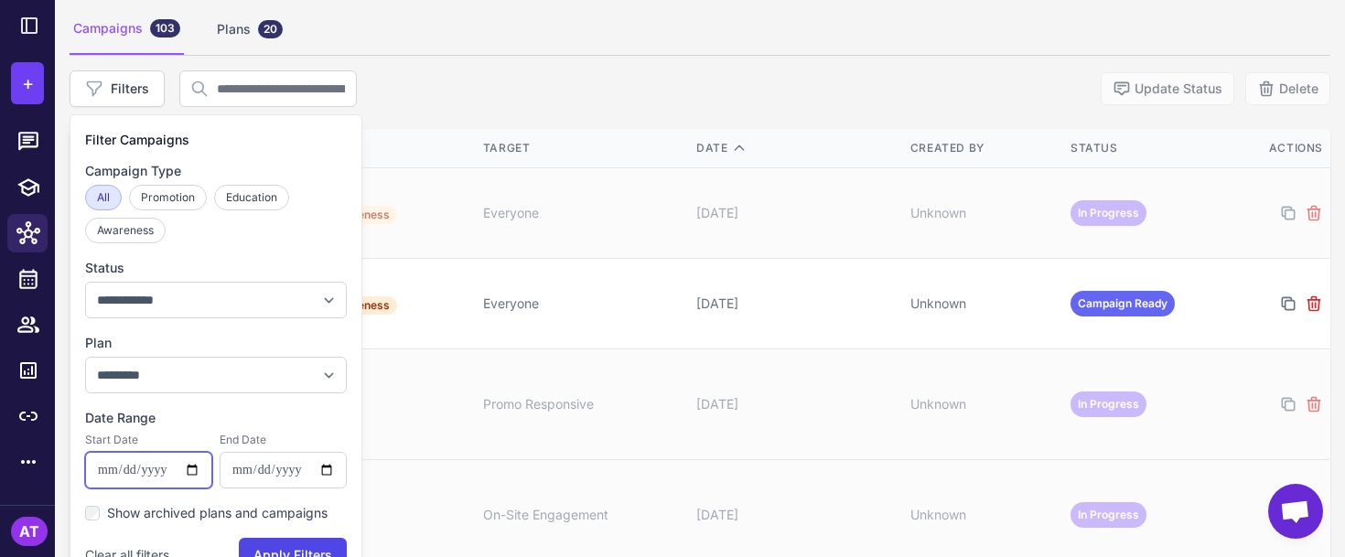
click at [153, 472] on input "date" at bounding box center [148, 470] width 127 height 37
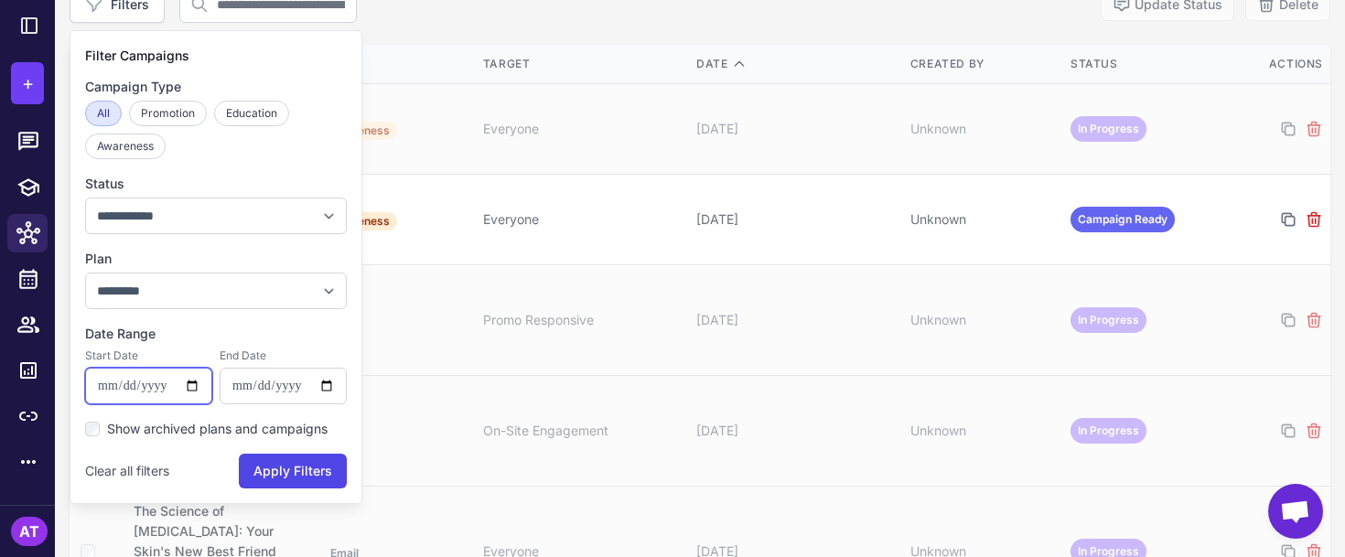
scroll to position [219, 0]
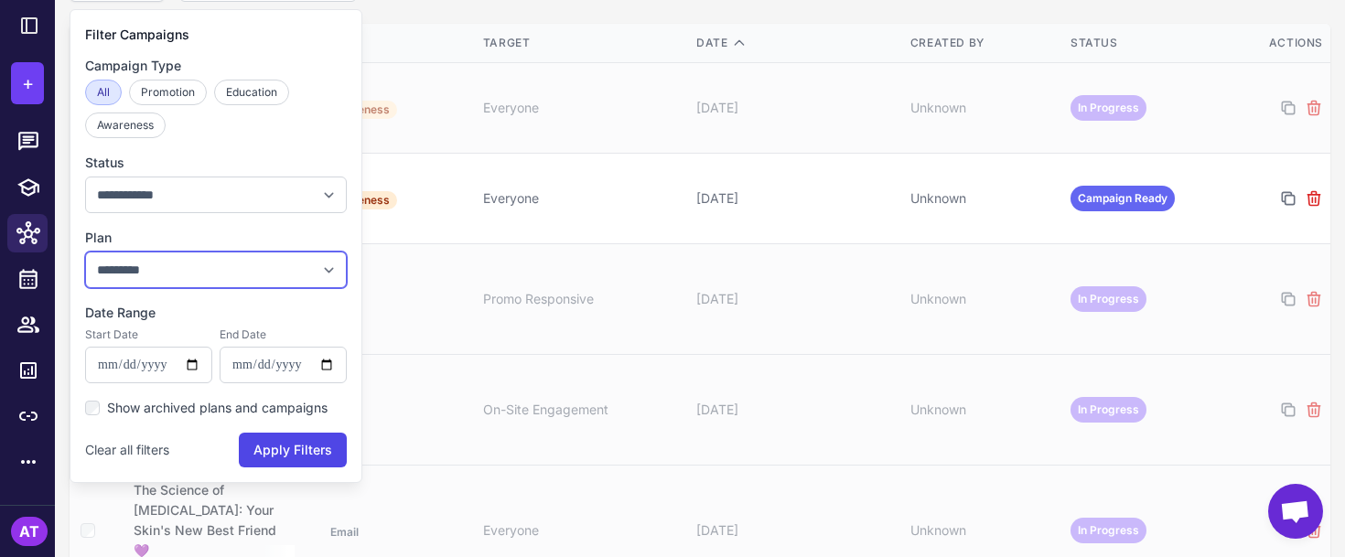
click at [162, 264] on select "**********" at bounding box center [216, 270] width 262 height 37
select select "***"
click at [85, 252] on select "**********" at bounding box center [216, 270] width 262 height 37
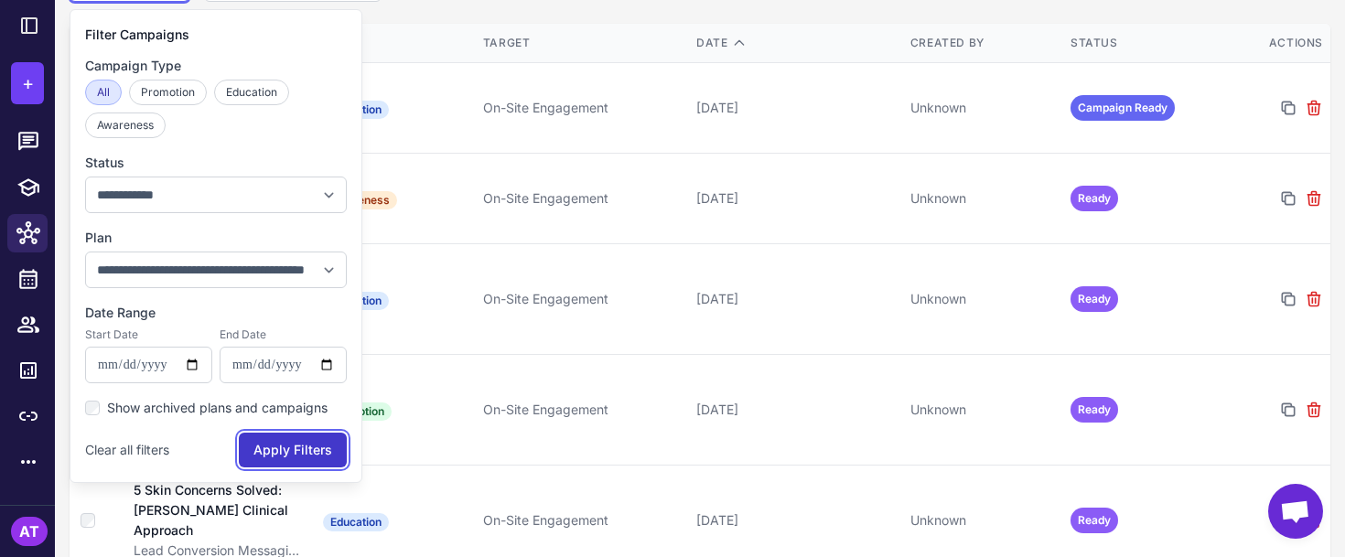
click at [283, 445] on button "Apply Filters" at bounding box center [293, 450] width 108 height 35
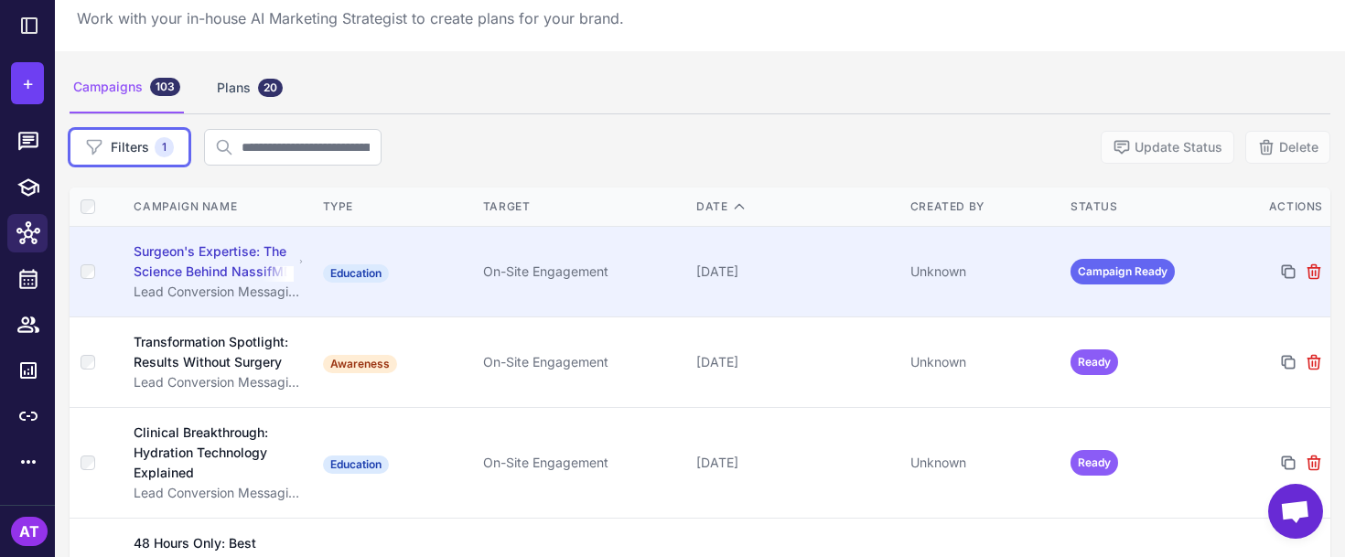
scroll to position [48, 0]
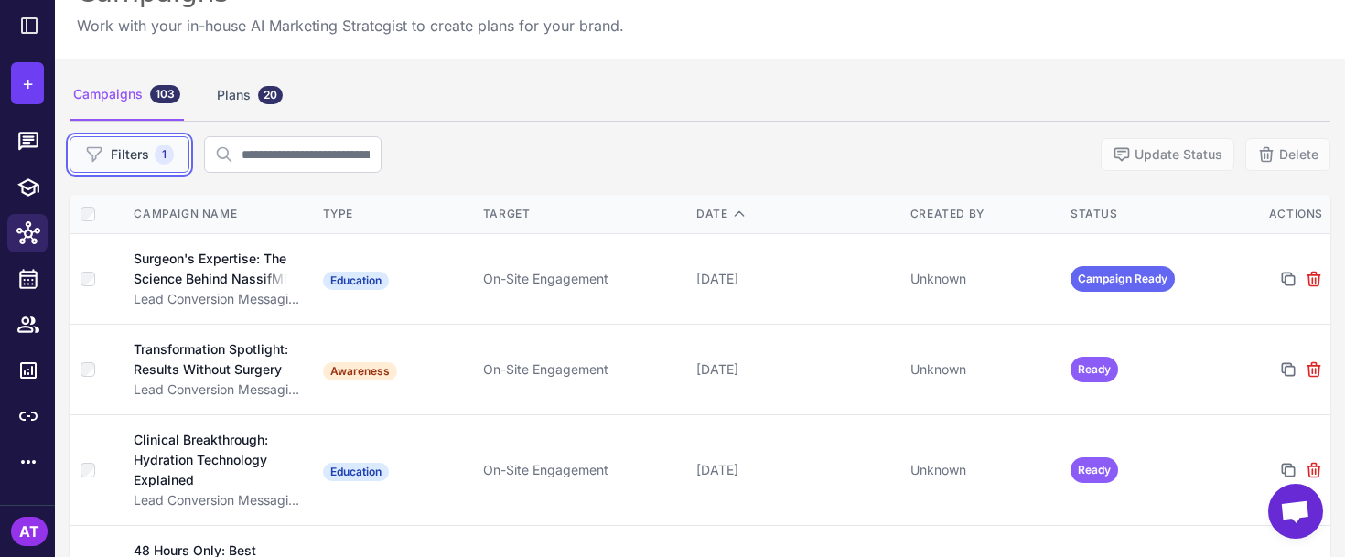
click at [134, 151] on button "Filters 1" at bounding box center [130, 154] width 120 height 37
select select "***"
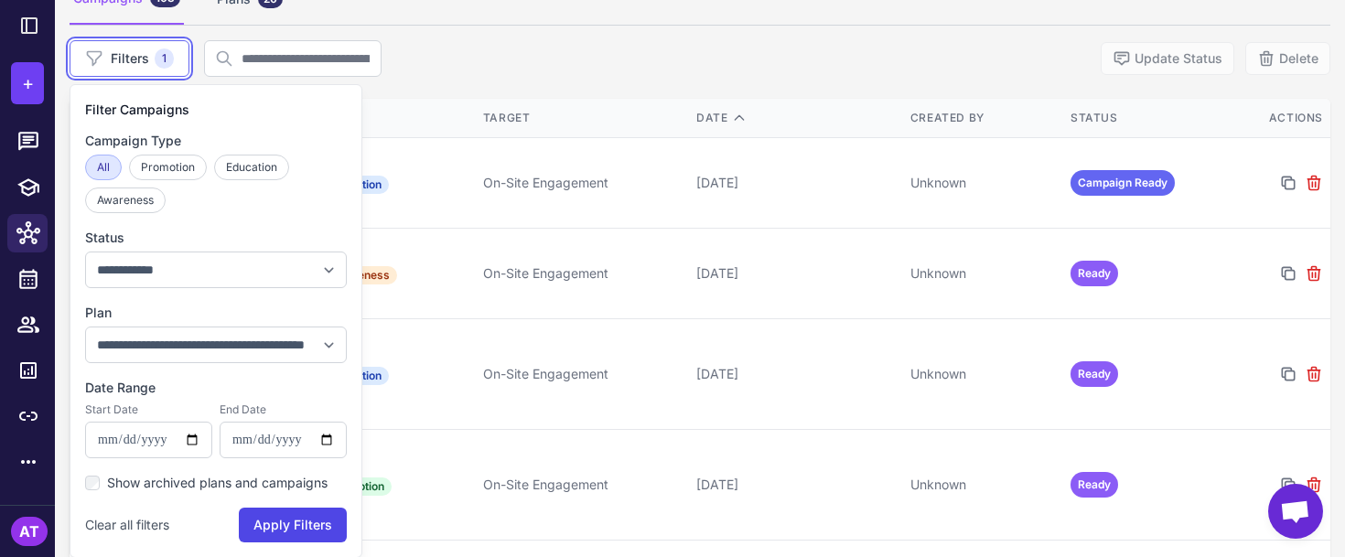
scroll to position [145, 0]
click at [176, 340] on select "**********" at bounding box center [216, 344] width 262 height 37
click at [85, 326] on select "**********" at bounding box center [216, 344] width 262 height 37
click at [281, 517] on button "Apply Filters" at bounding box center [293, 524] width 108 height 35
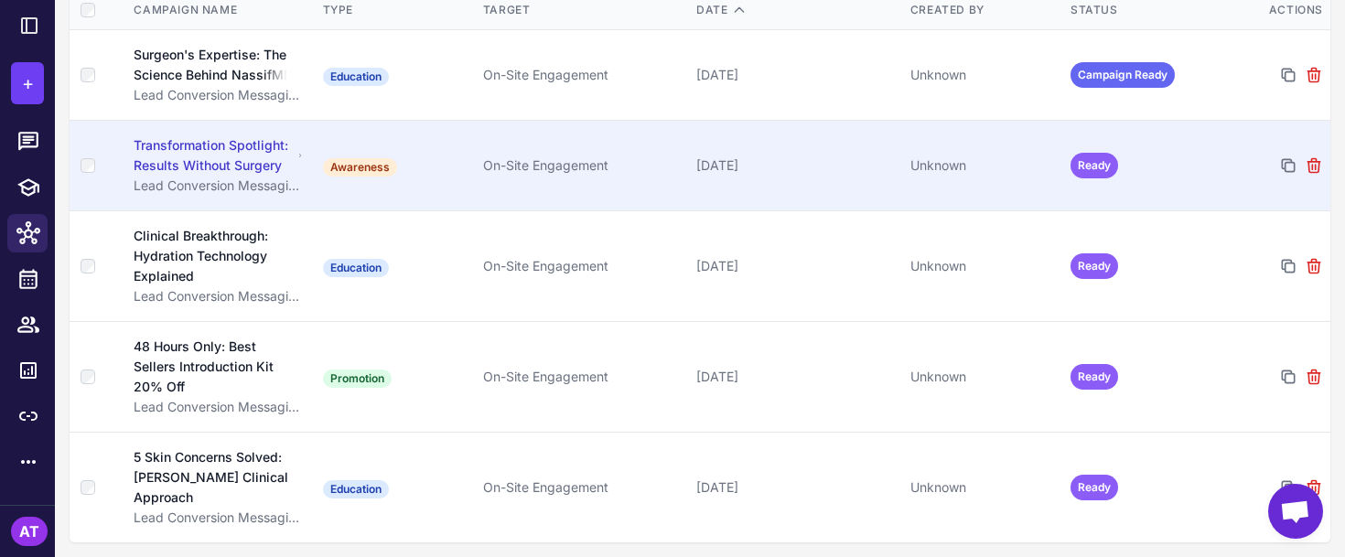
scroll to position [272, 0]
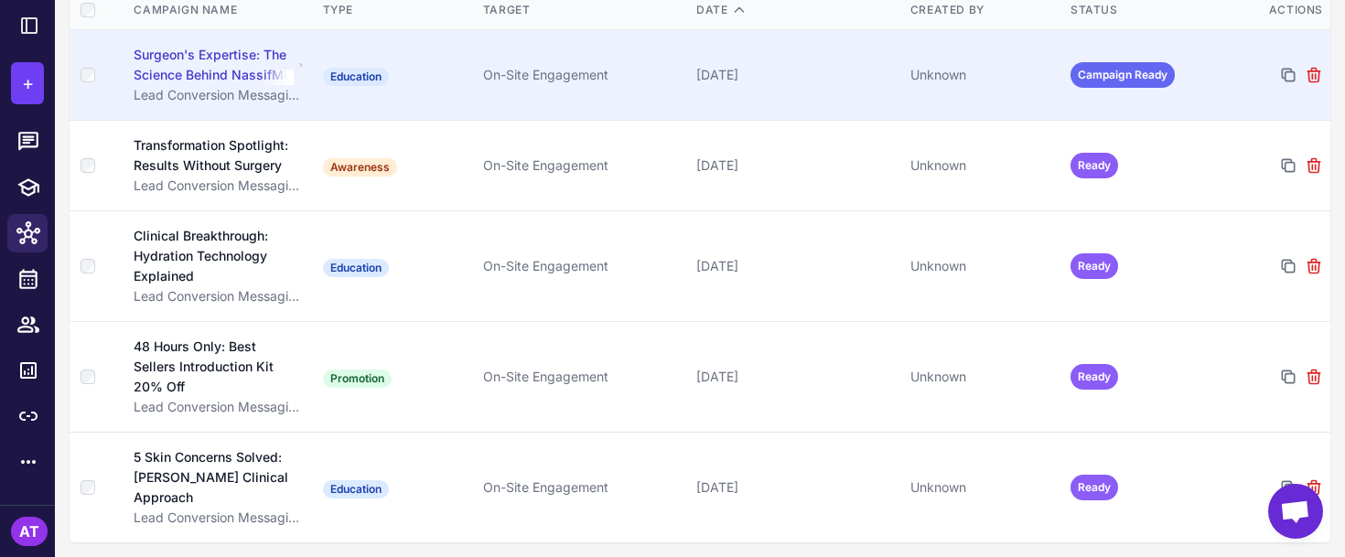
click at [968, 97] on td "Unknown" at bounding box center [983, 75] width 160 height 91
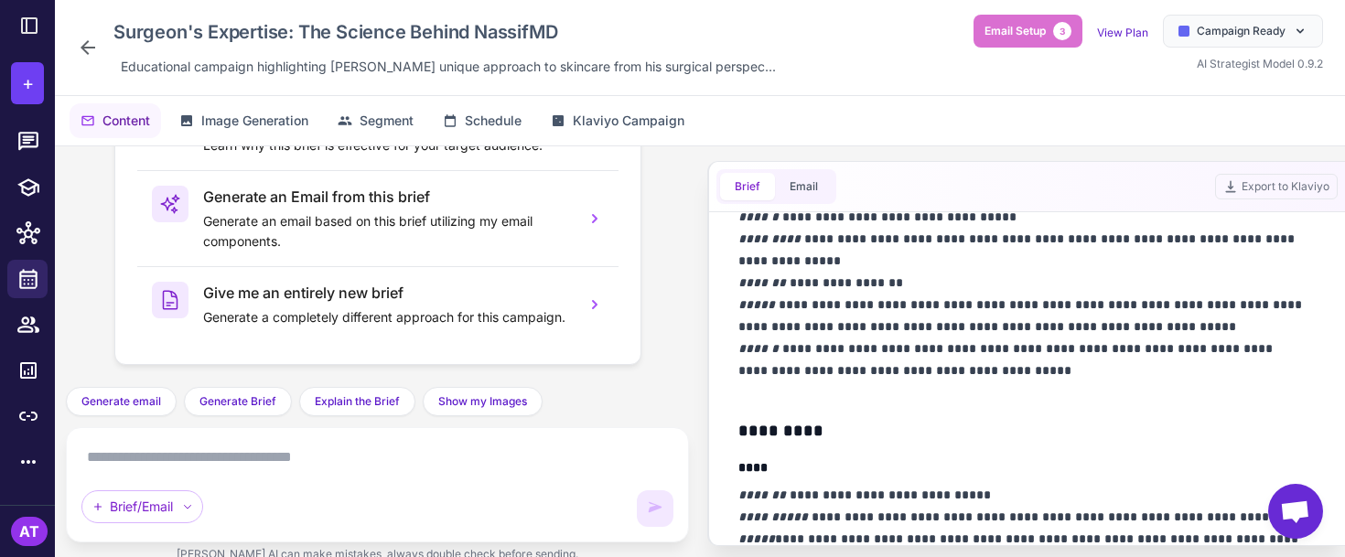
scroll to position [328, 0]
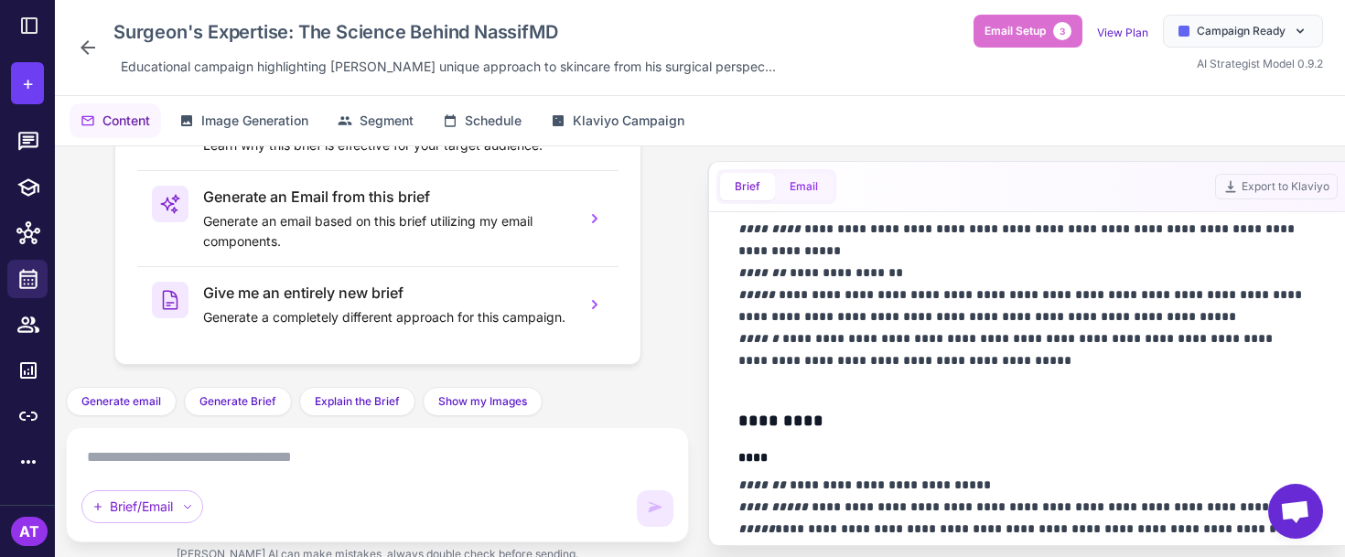
click at [801, 197] on button "Email" at bounding box center [804, 186] width 58 height 27
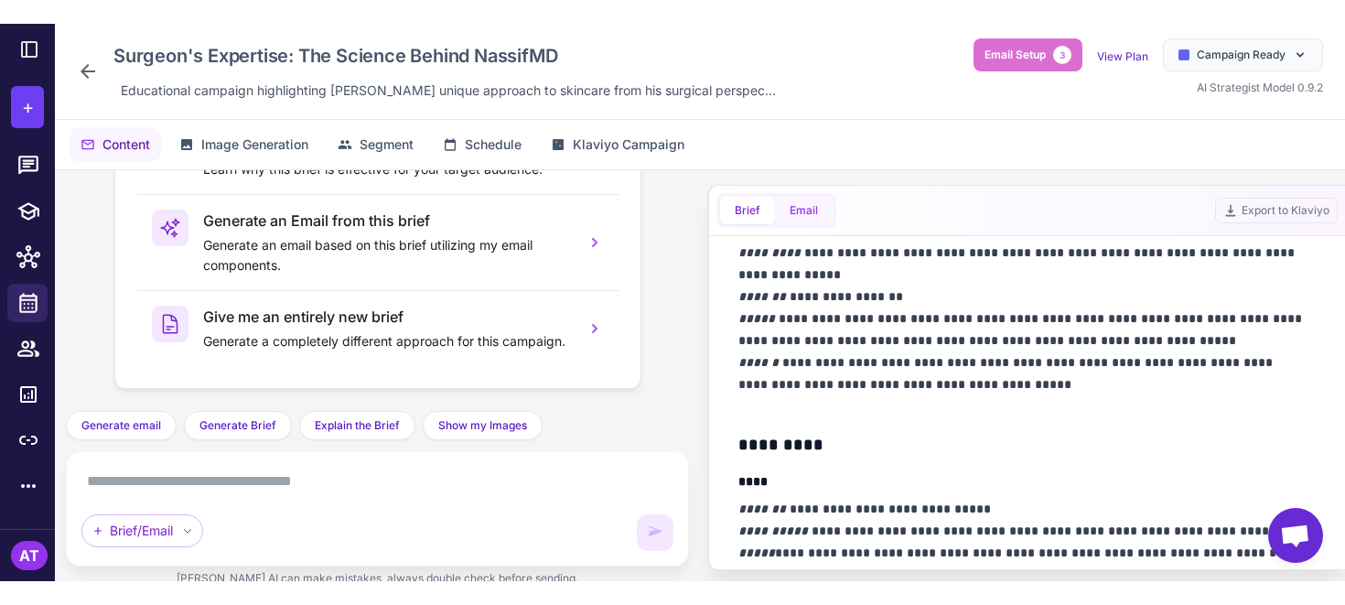
scroll to position [0, 0]
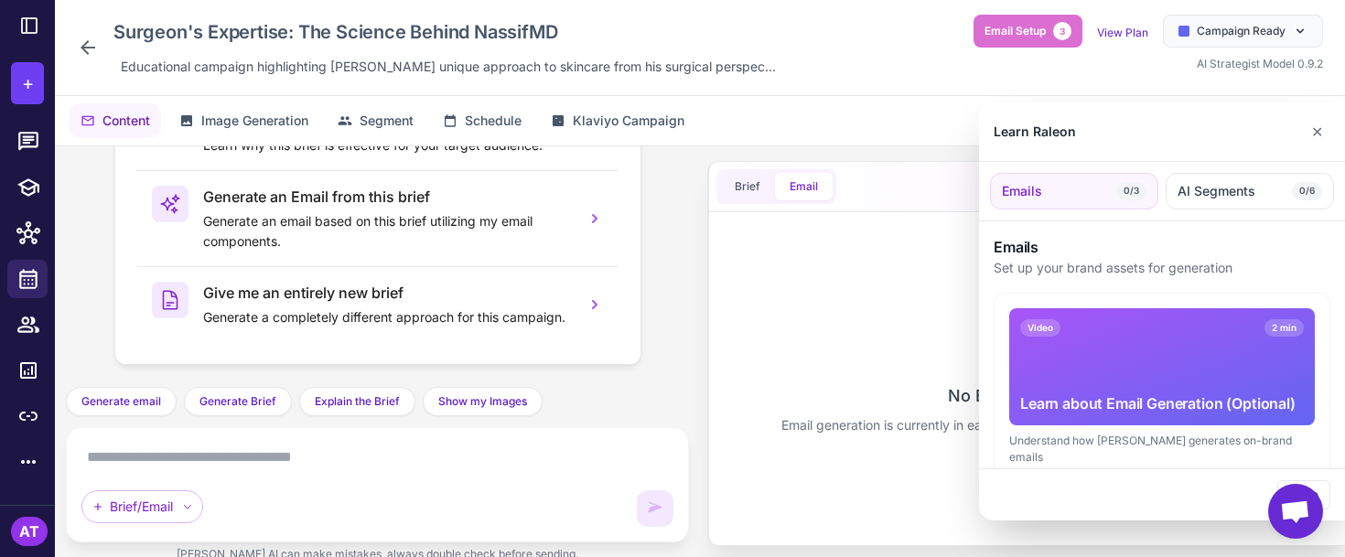
click at [746, 185] on div at bounding box center [672, 278] width 1345 height 557
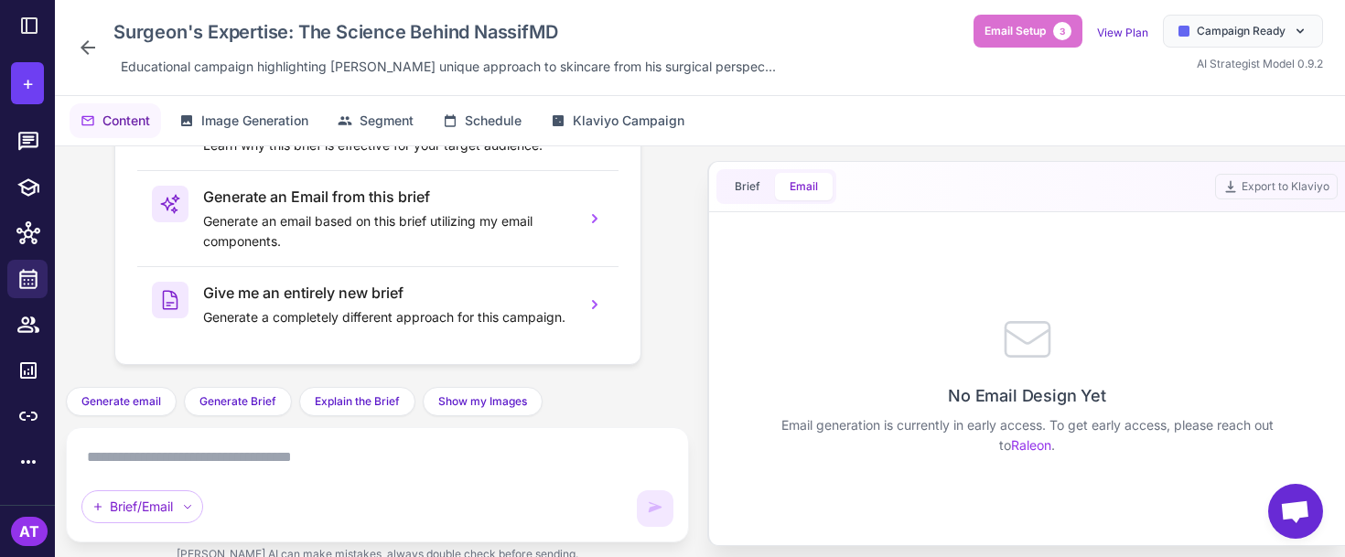
click at [746, 185] on button "Brief" at bounding box center [747, 186] width 55 height 27
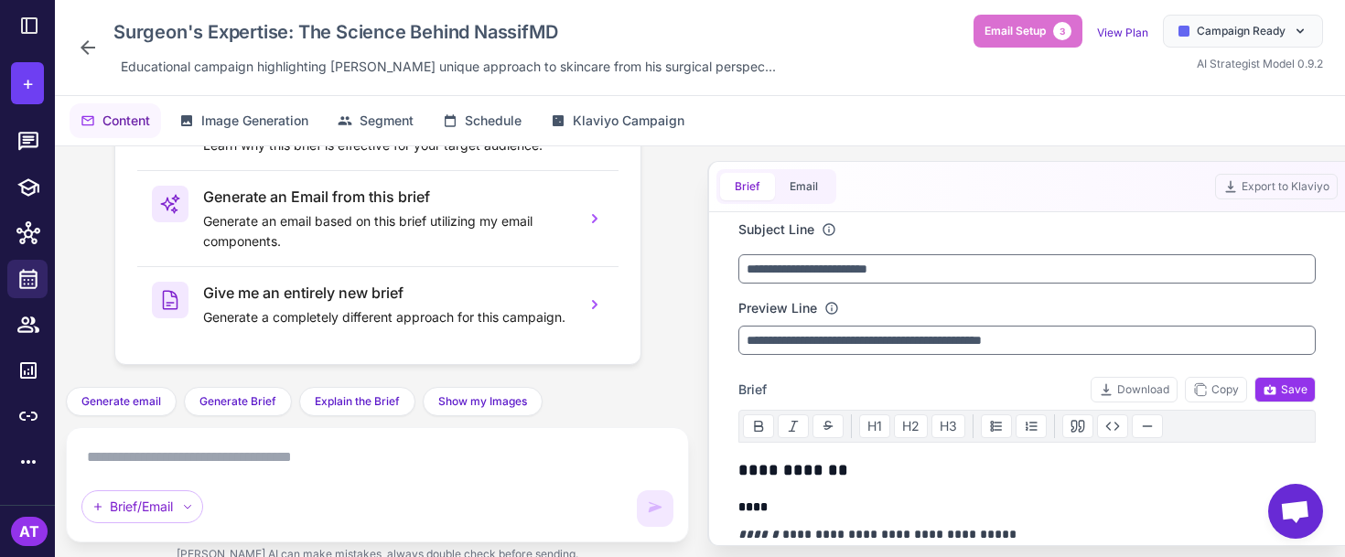
click at [83, 38] on icon at bounding box center [88, 48] width 22 height 22
